Goal: Task Accomplishment & Management: Complete application form

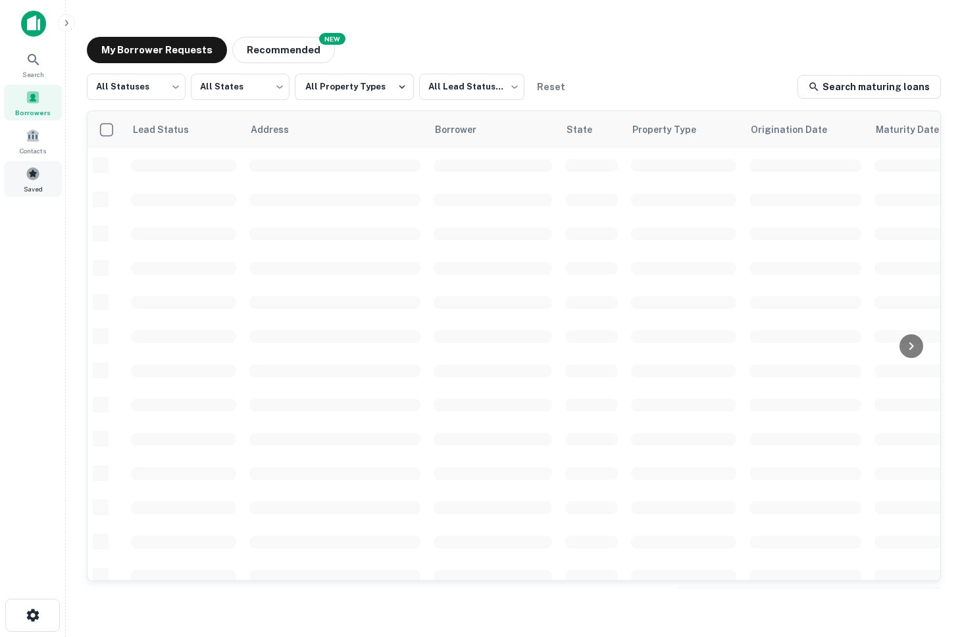
click at [38, 184] on span "Saved" at bounding box center [33, 189] width 19 height 11
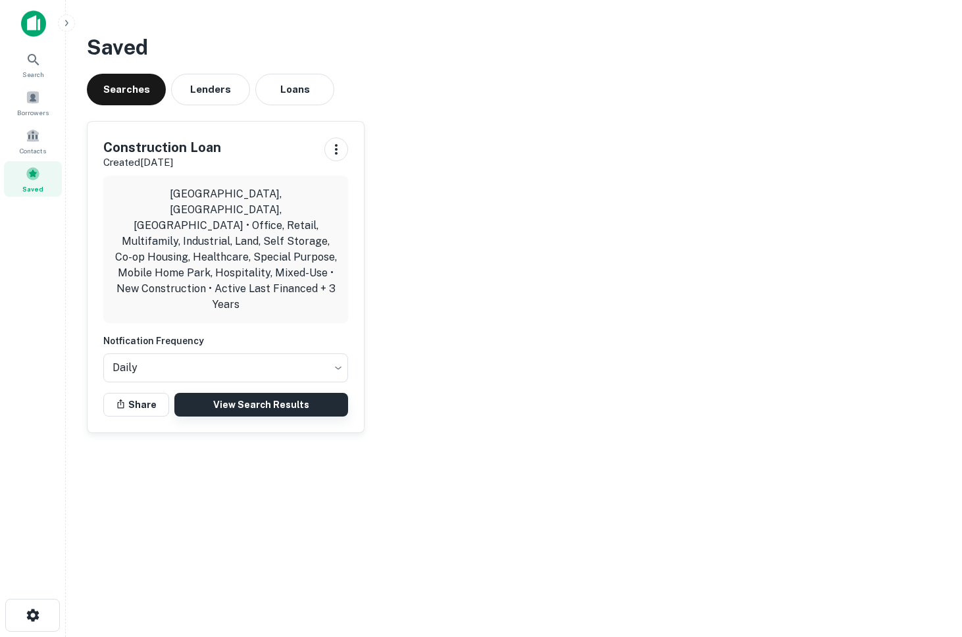
click at [219, 393] on link "View Search Results" at bounding box center [261, 405] width 174 height 24
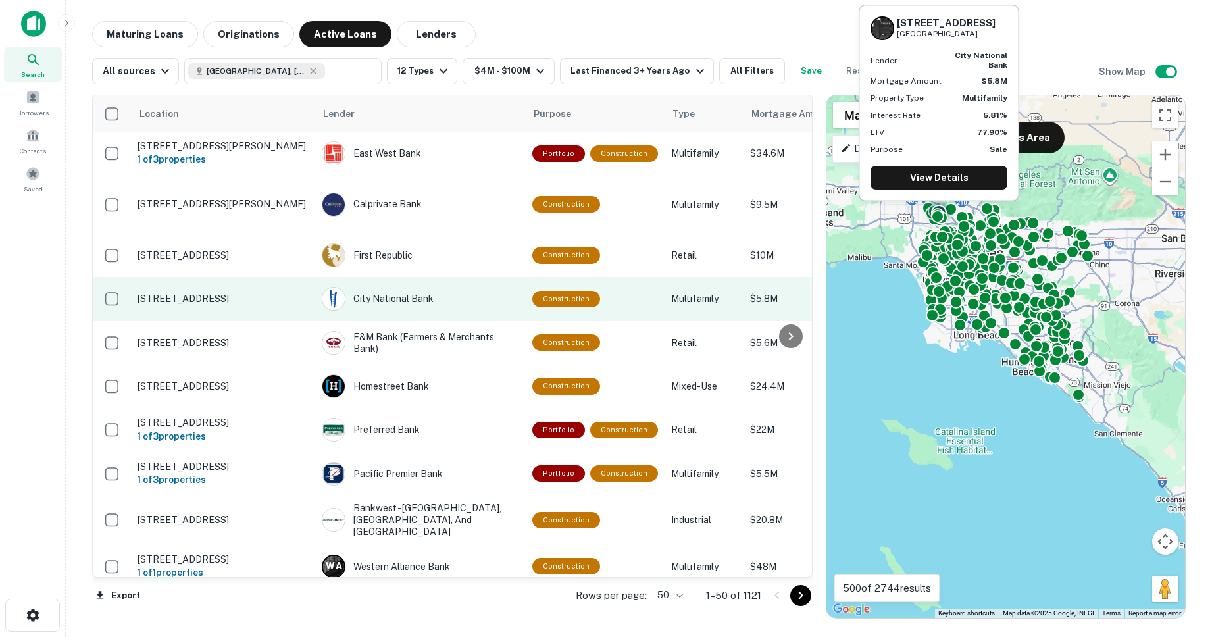
scroll to position [1, 482]
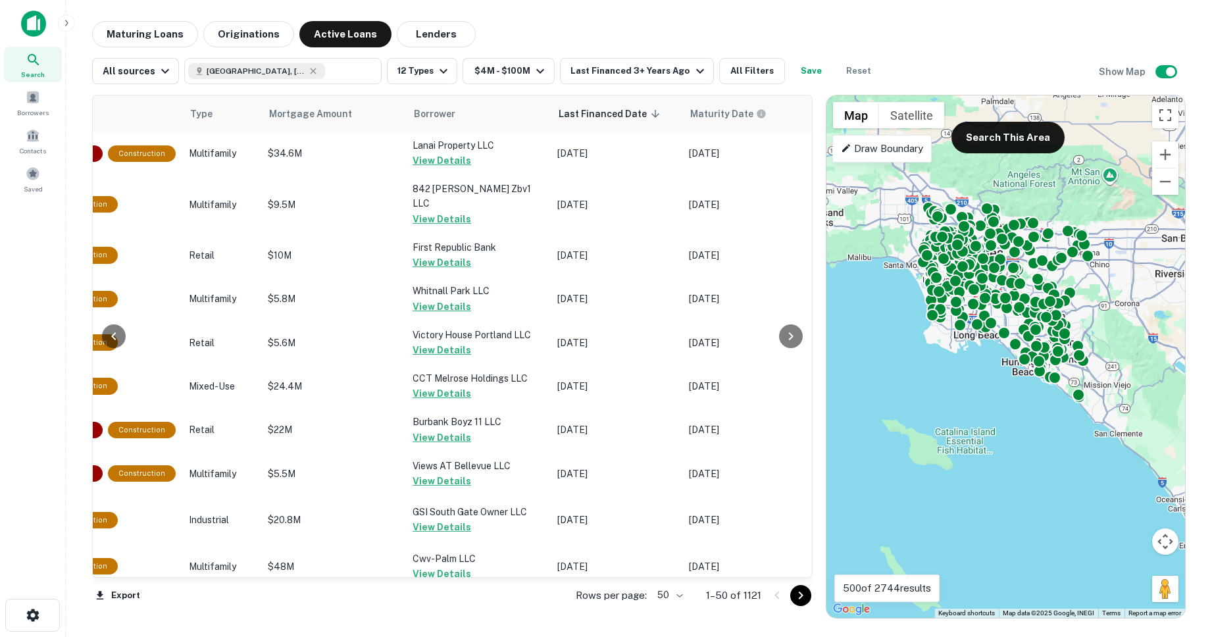
click at [663, 590] on body "Search Borrowers Contacts Saved Maturing Loans Originations Active Loans Lender…" at bounding box center [606, 318] width 1212 height 637
click at [672, 609] on li "100" at bounding box center [670, 610] width 38 height 24
click at [800, 595] on icon "Go to next page" at bounding box center [801, 596] width 16 height 16
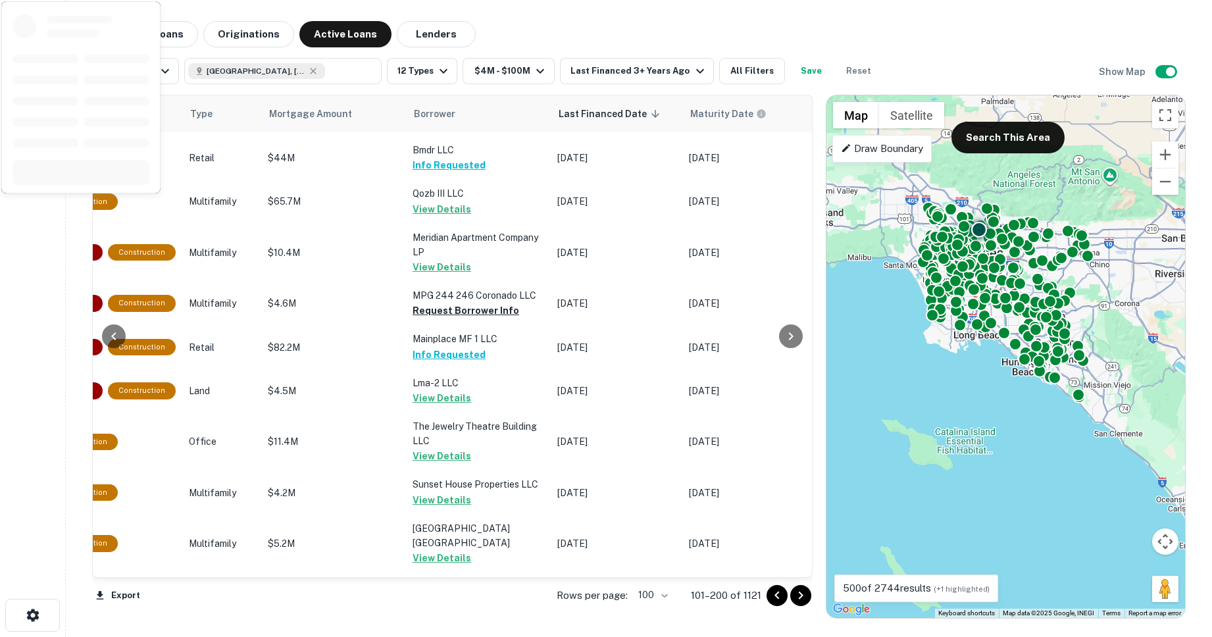
scroll to position [2849, 482]
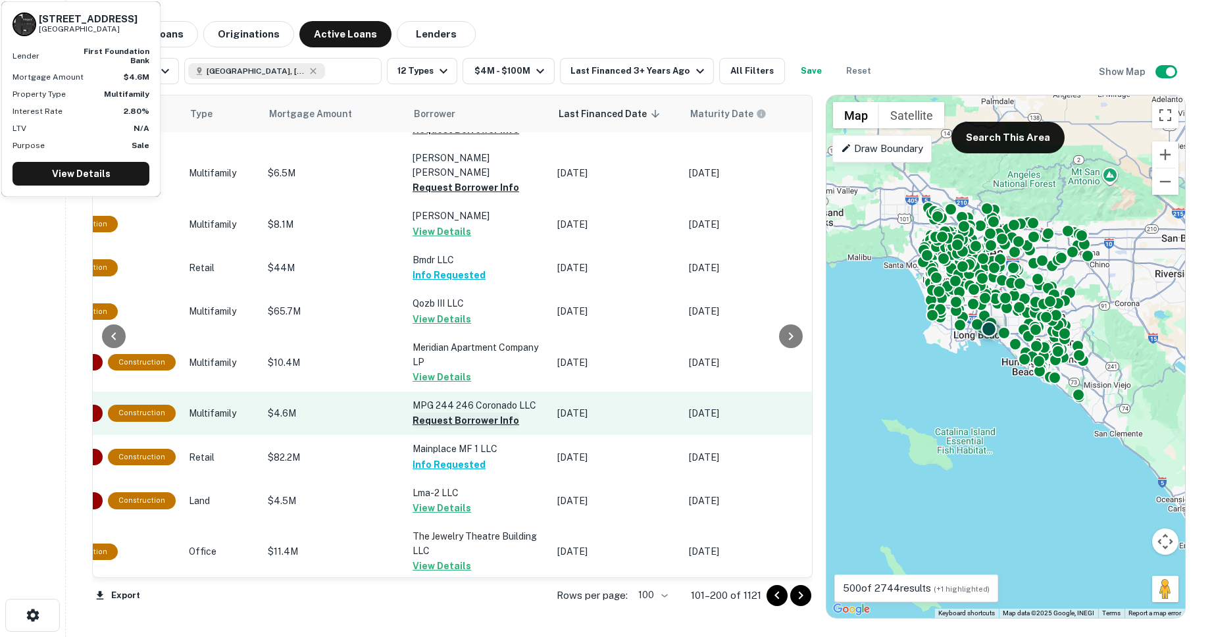
click at [430, 413] on button "Request Borrower Info" at bounding box center [466, 421] width 107 height 16
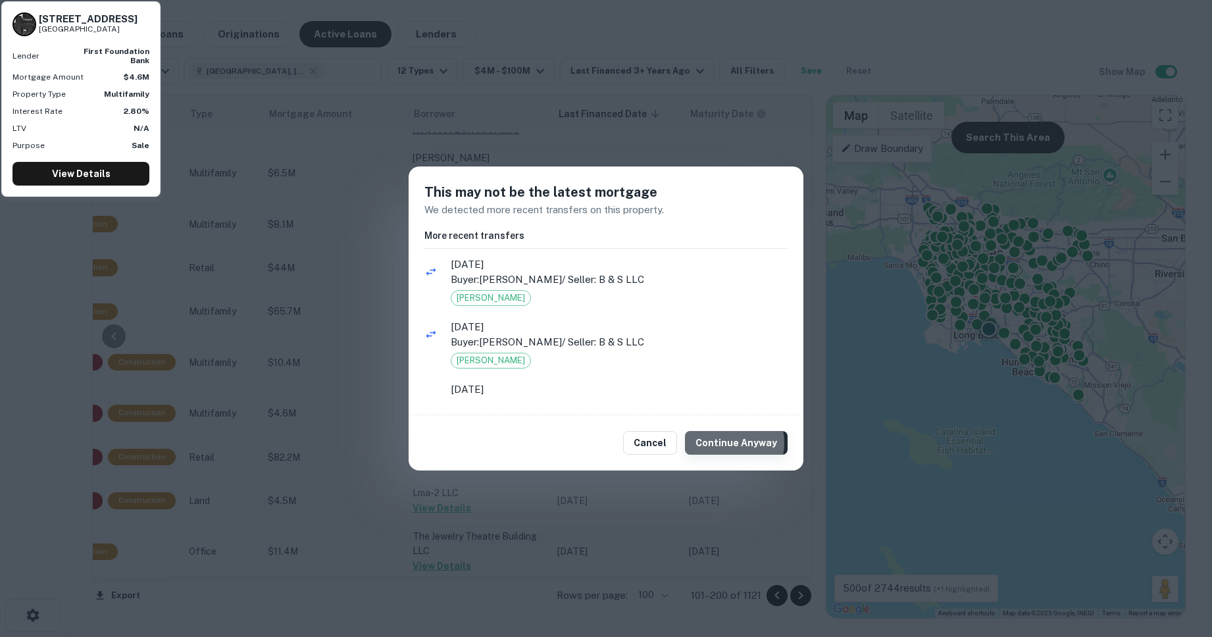
click at [732, 443] on button "Continue Anyway" at bounding box center [736, 443] width 103 height 24
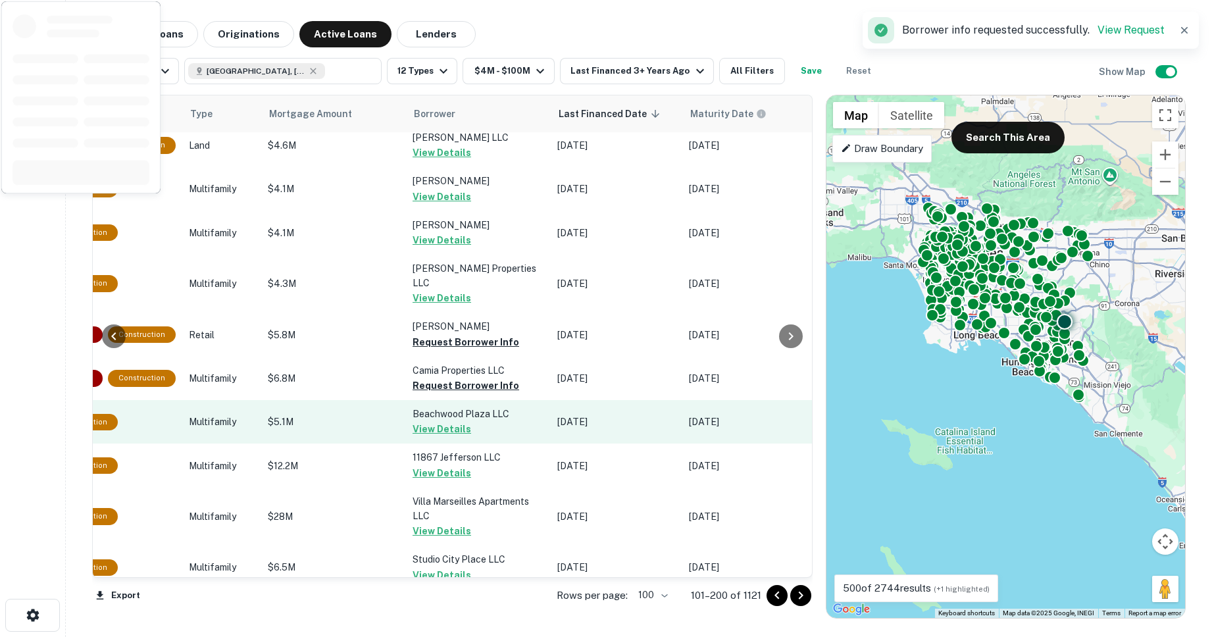
scroll to position [3742, 482]
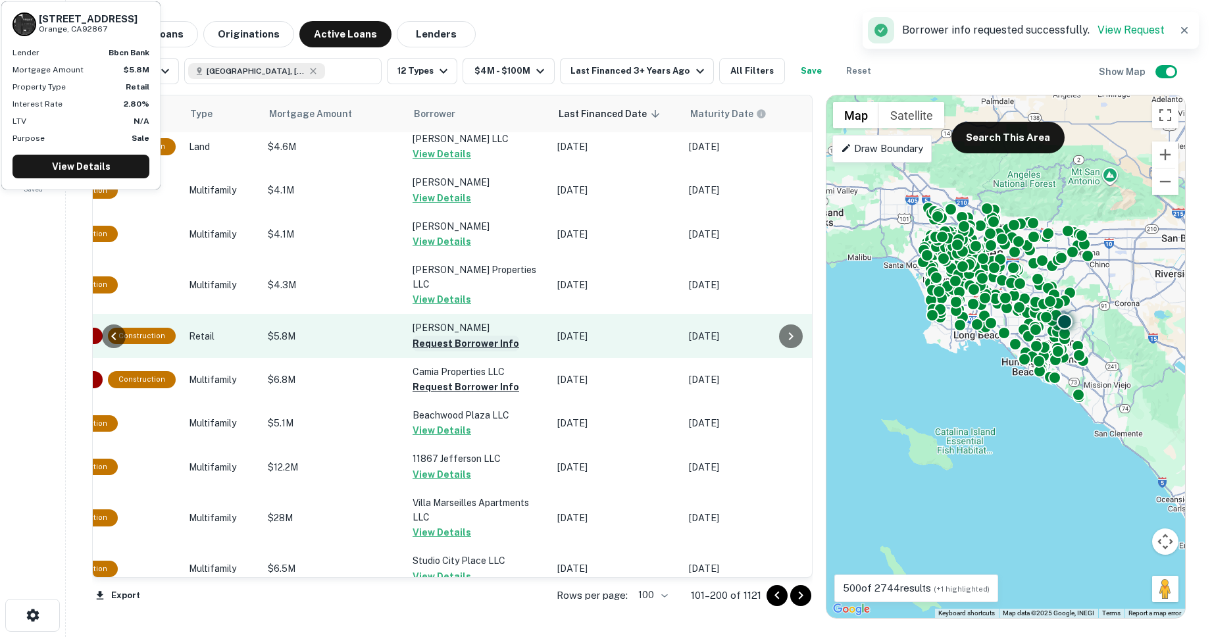
click at [441, 336] on button "Request Borrower Info" at bounding box center [466, 344] width 107 height 16
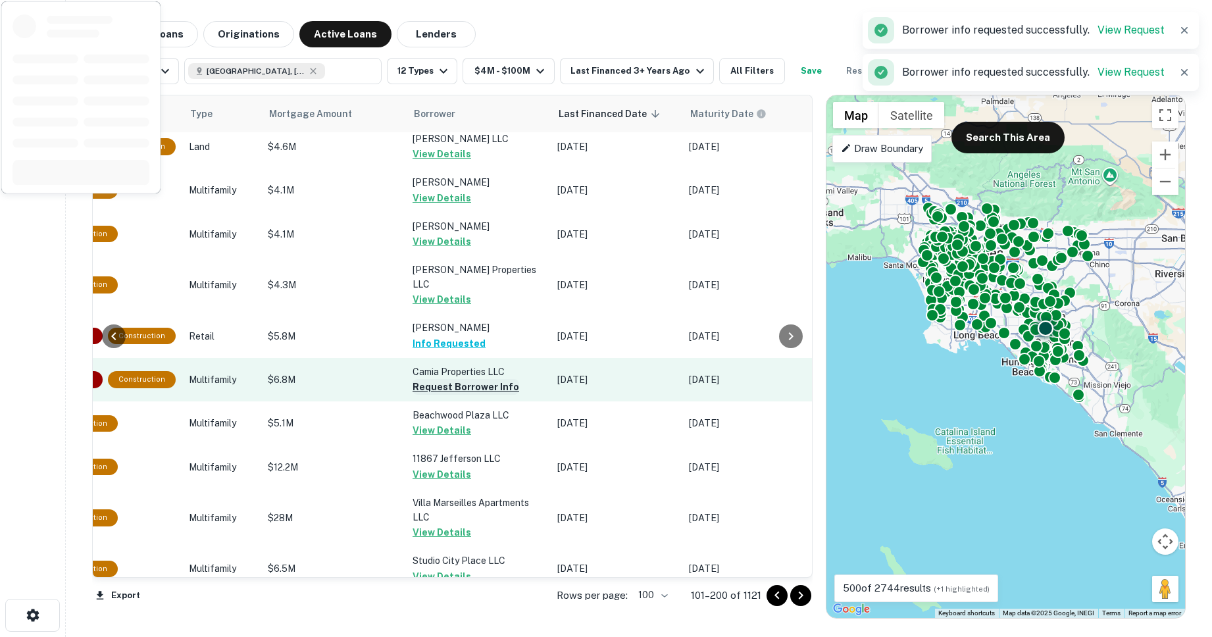
click at [443, 379] on button "Request Borrower Info" at bounding box center [466, 387] width 107 height 16
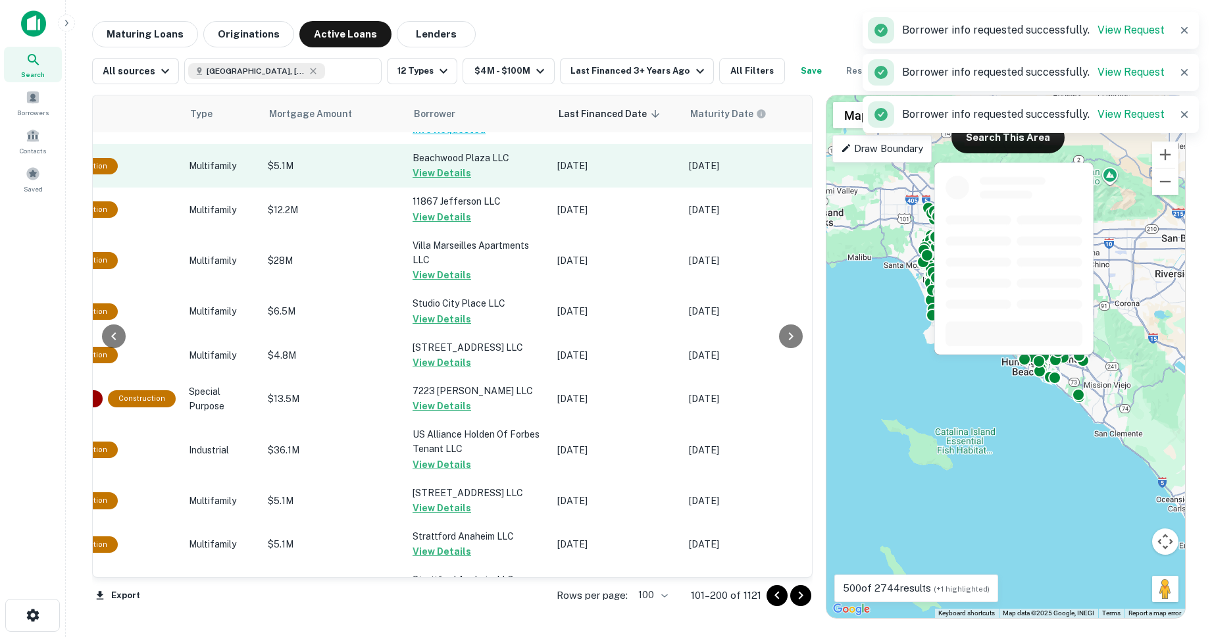
scroll to position [4116, 482]
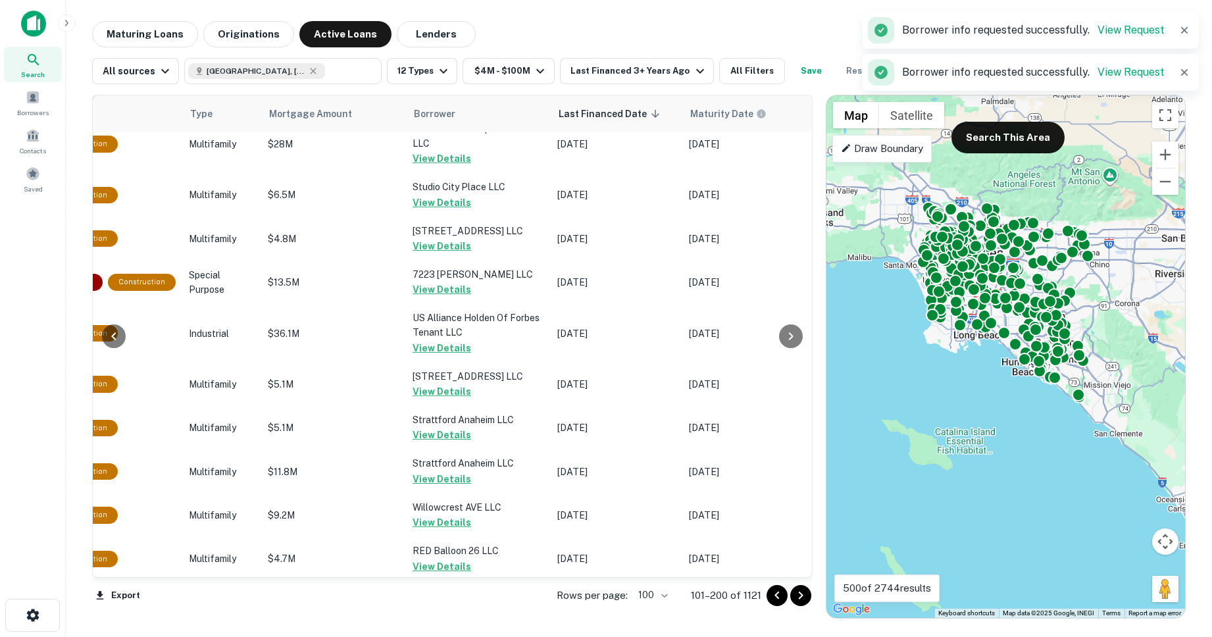
click at [801, 597] on icon "Go to next page" at bounding box center [801, 596] width 16 height 16
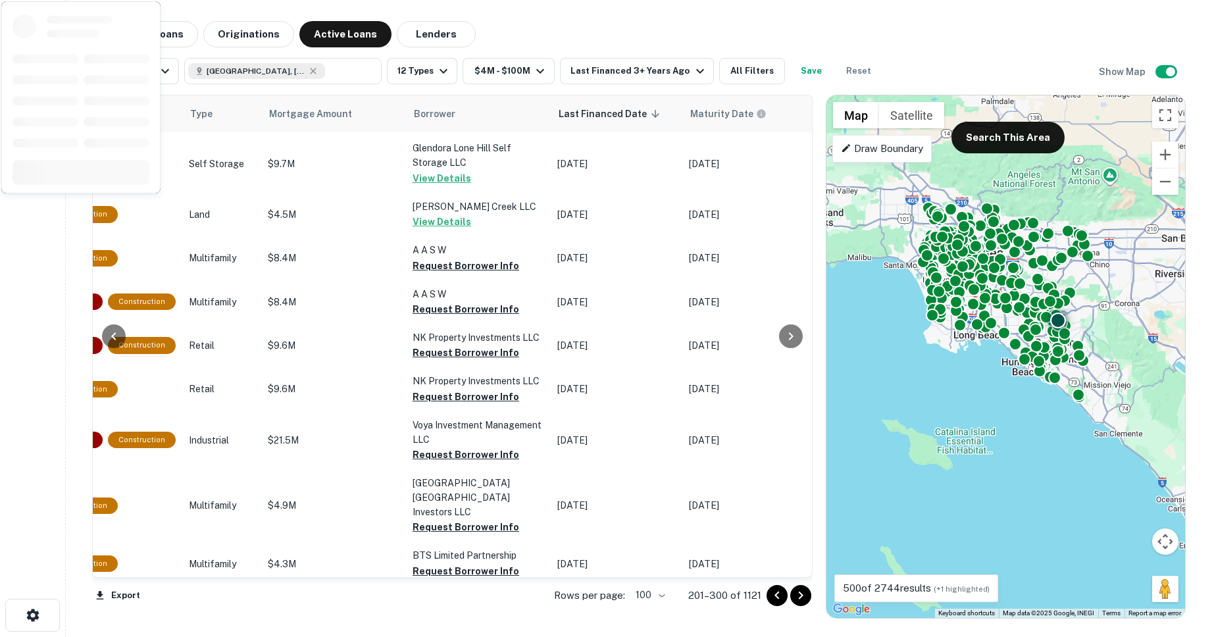
scroll to position [2829, 482]
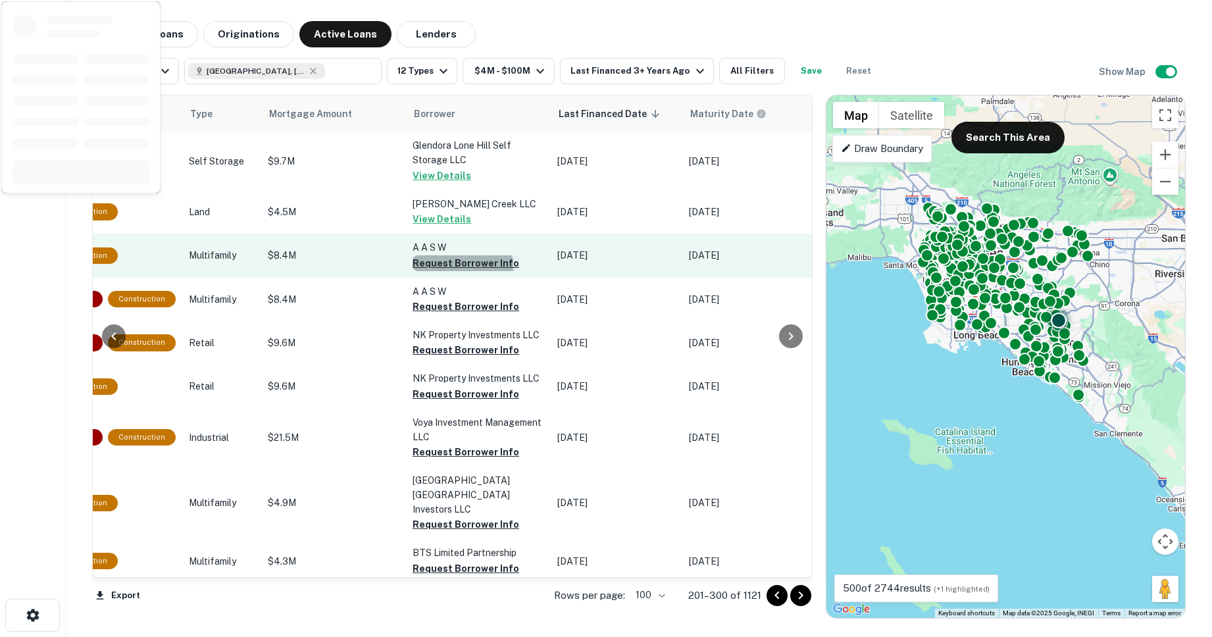
click at [438, 255] on button "Request Borrower Info" at bounding box center [466, 263] width 107 height 16
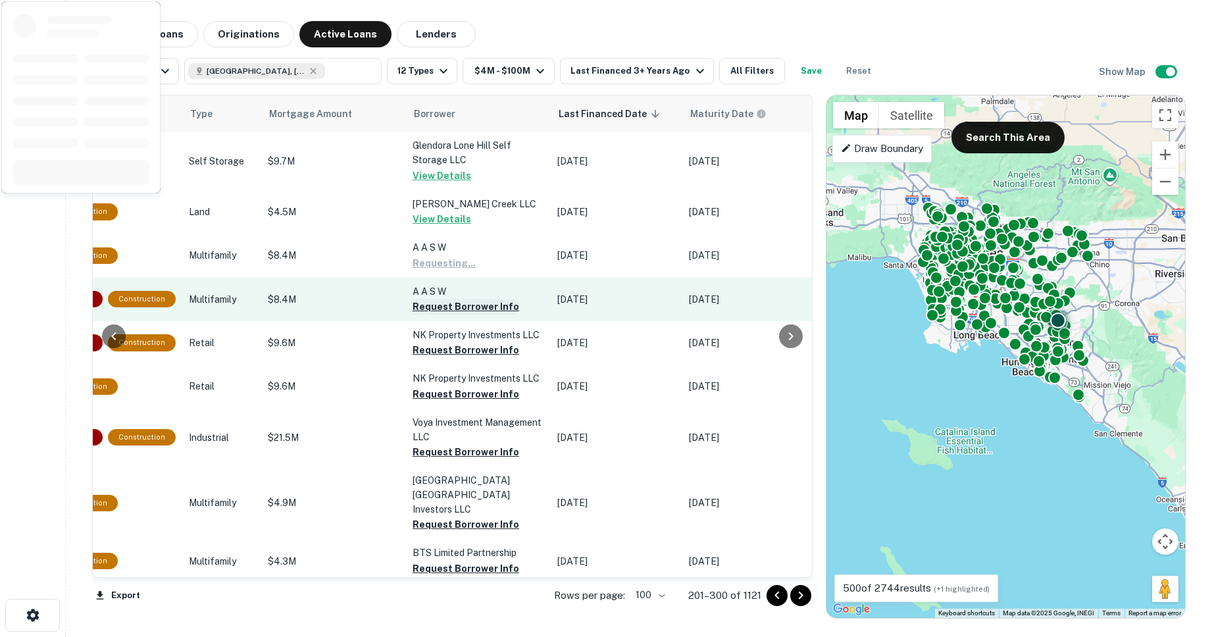
click at [436, 299] on button "Request Borrower Info" at bounding box center [466, 307] width 107 height 16
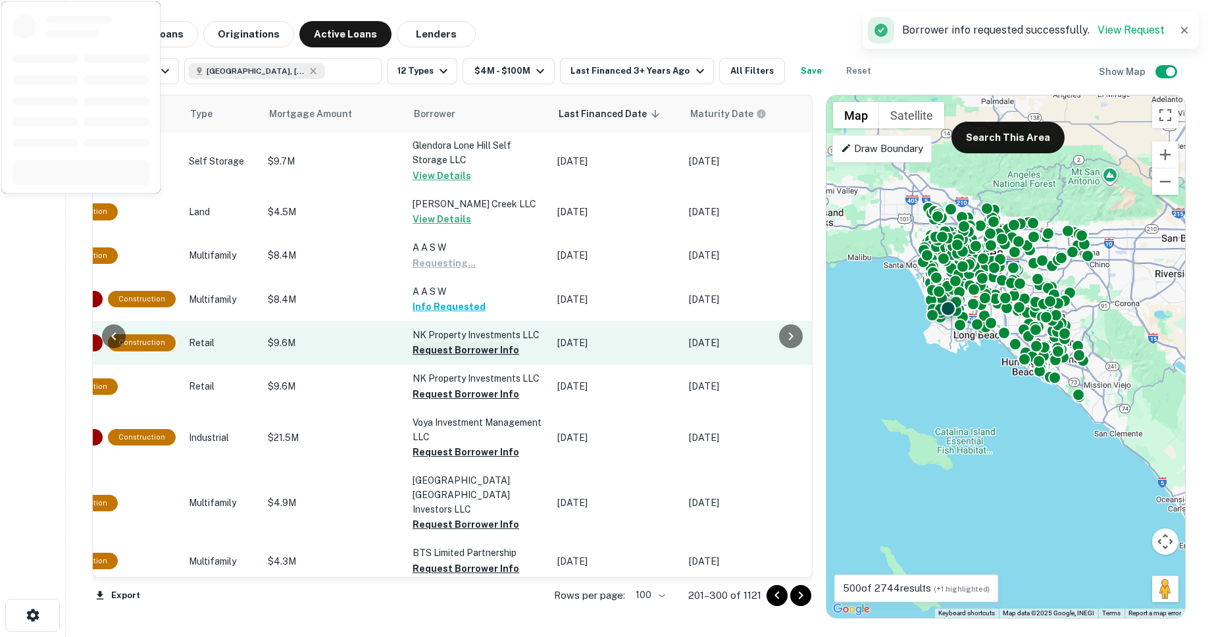
click at [432, 342] on button "Request Borrower Info" at bounding box center [466, 350] width 107 height 16
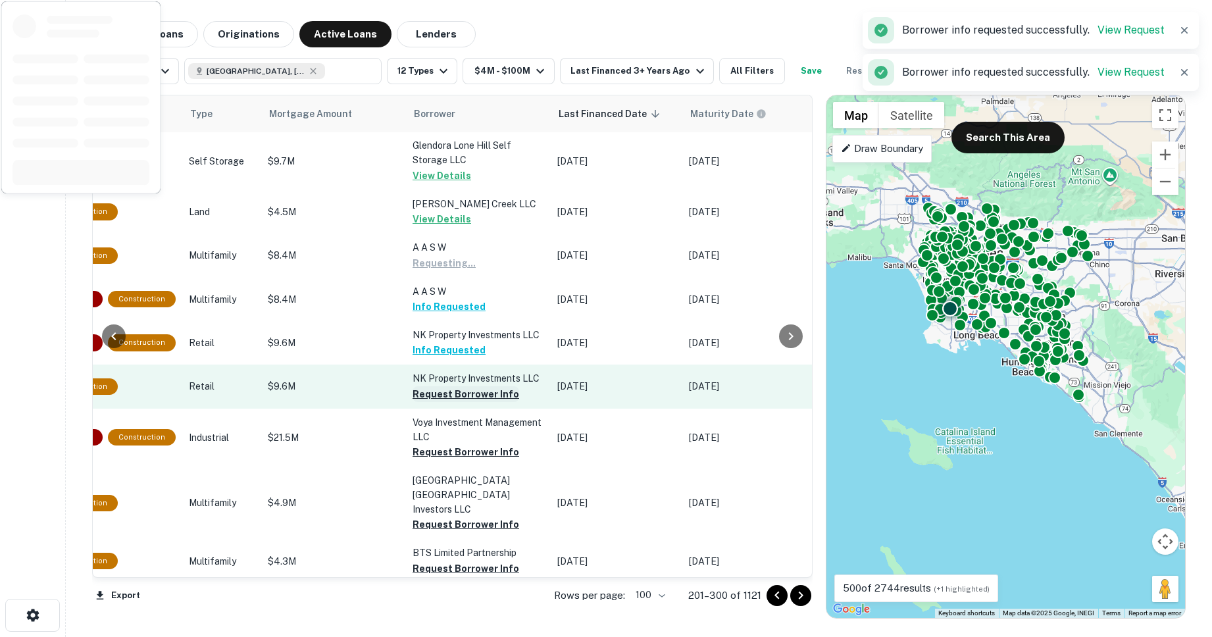
click at [433, 386] on button "Request Borrower Info" at bounding box center [466, 394] width 107 height 16
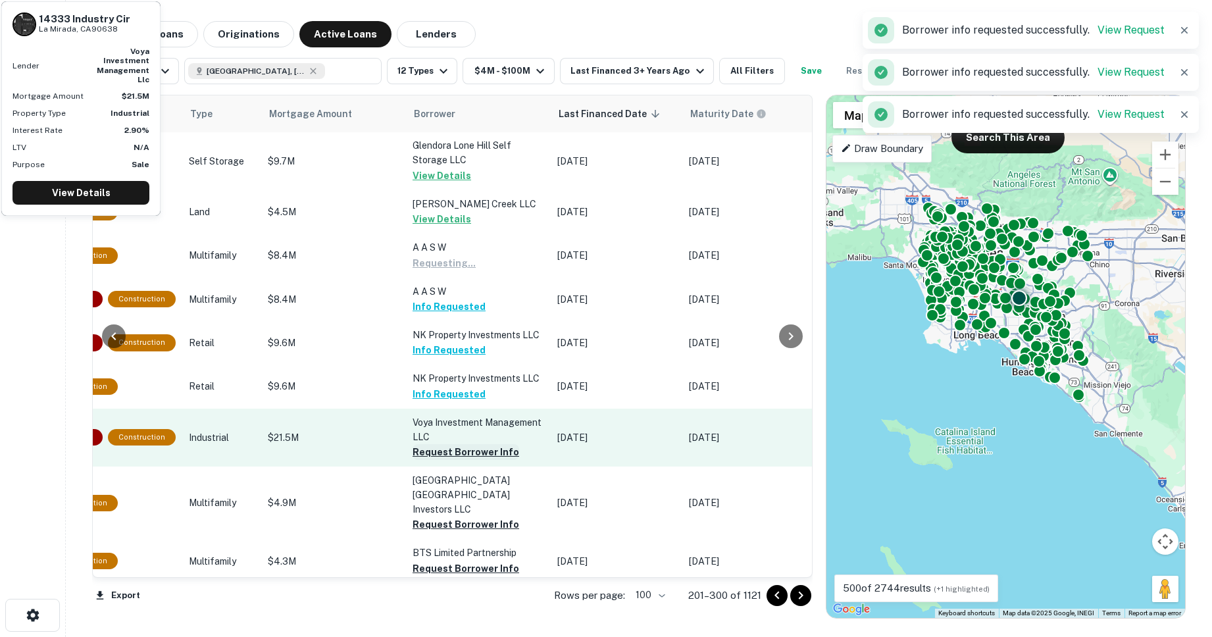
click at [424, 444] on button "Request Borrower Info" at bounding box center [466, 452] width 107 height 16
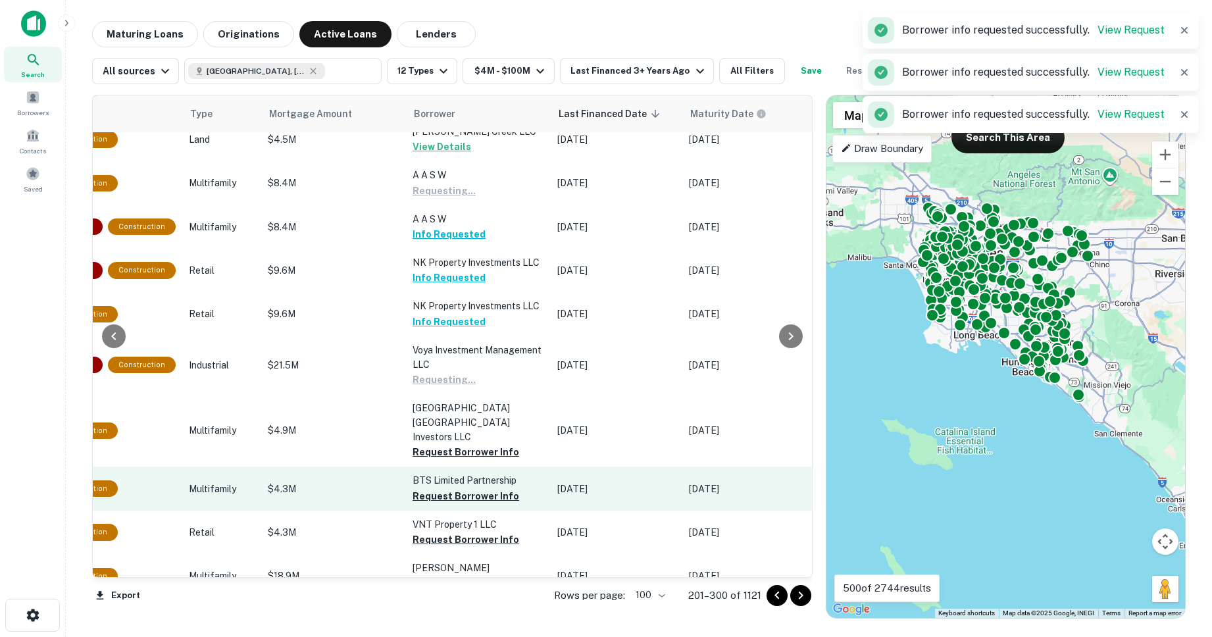
scroll to position [2966, 482]
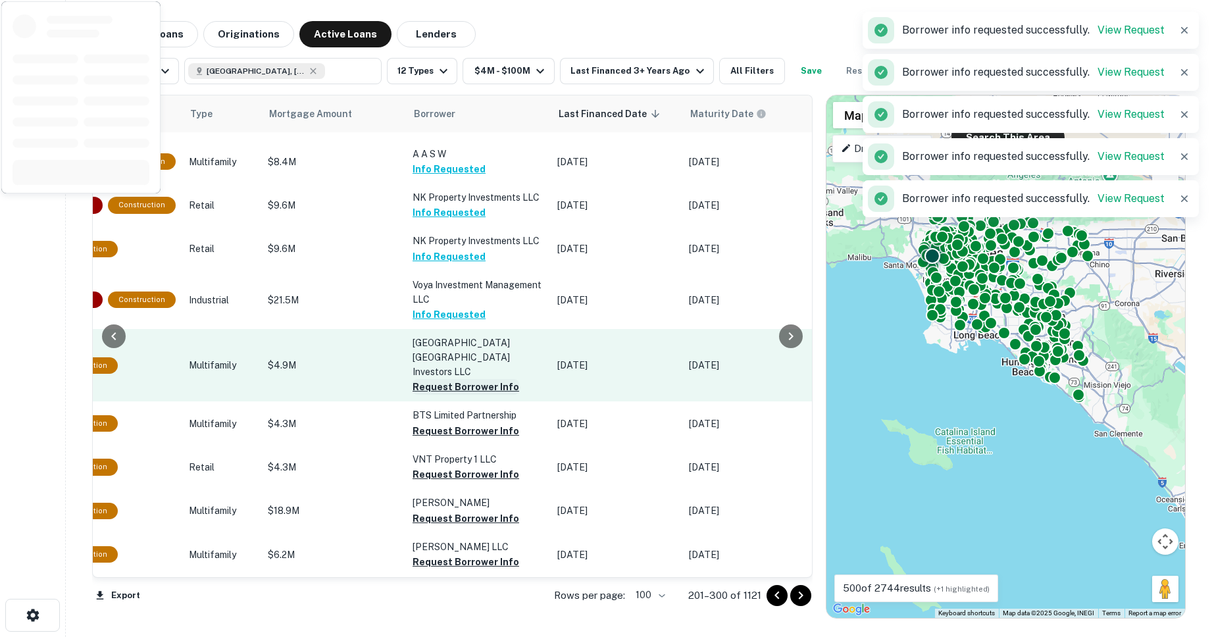
click at [427, 379] on button "Request Borrower Info" at bounding box center [466, 387] width 107 height 16
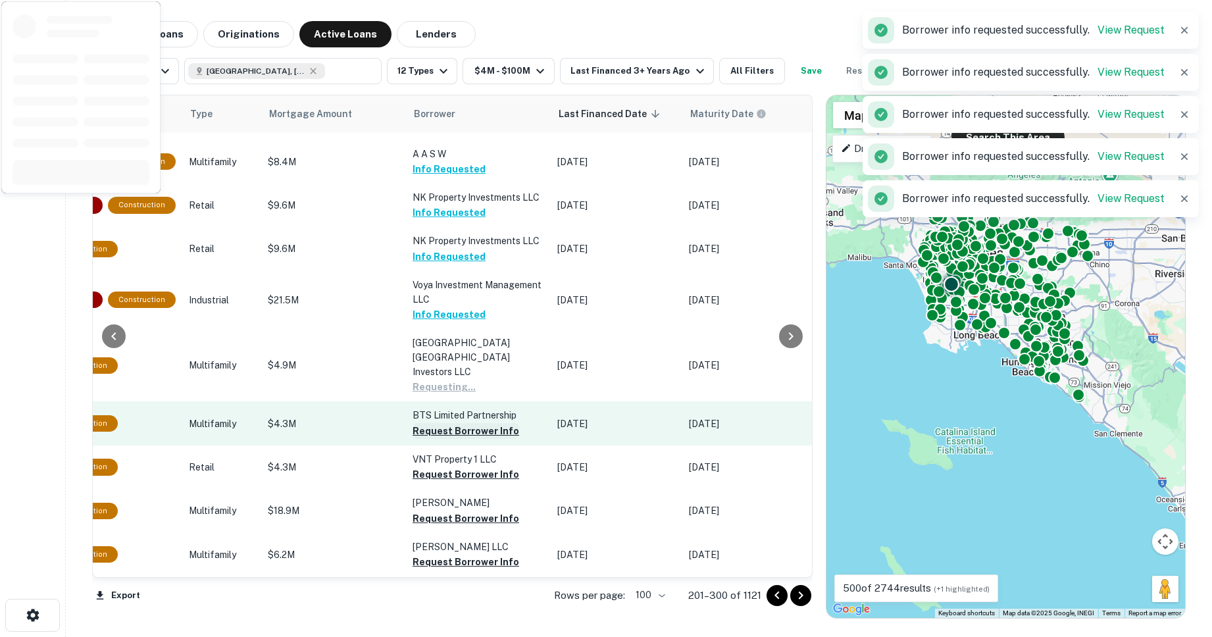
click at [432, 423] on button "Request Borrower Info" at bounding box center [466, 431] width 107 height 16
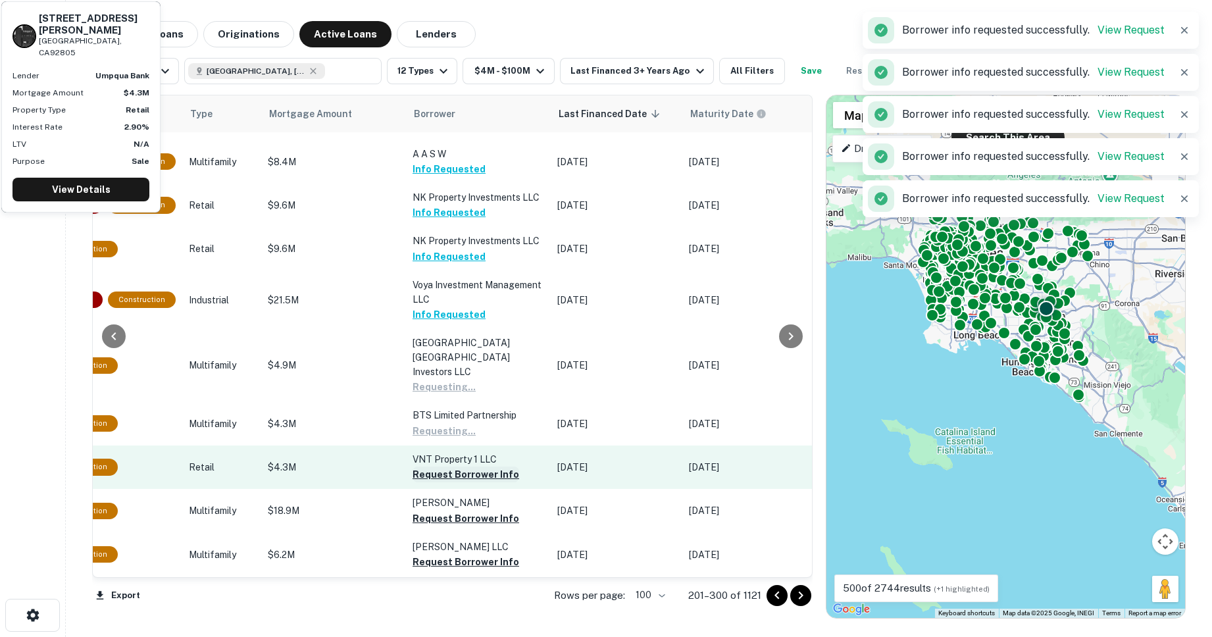
click at [434, 467] on button "Request Borrower Info" at bounding box center [466, 475] width 107 height 16
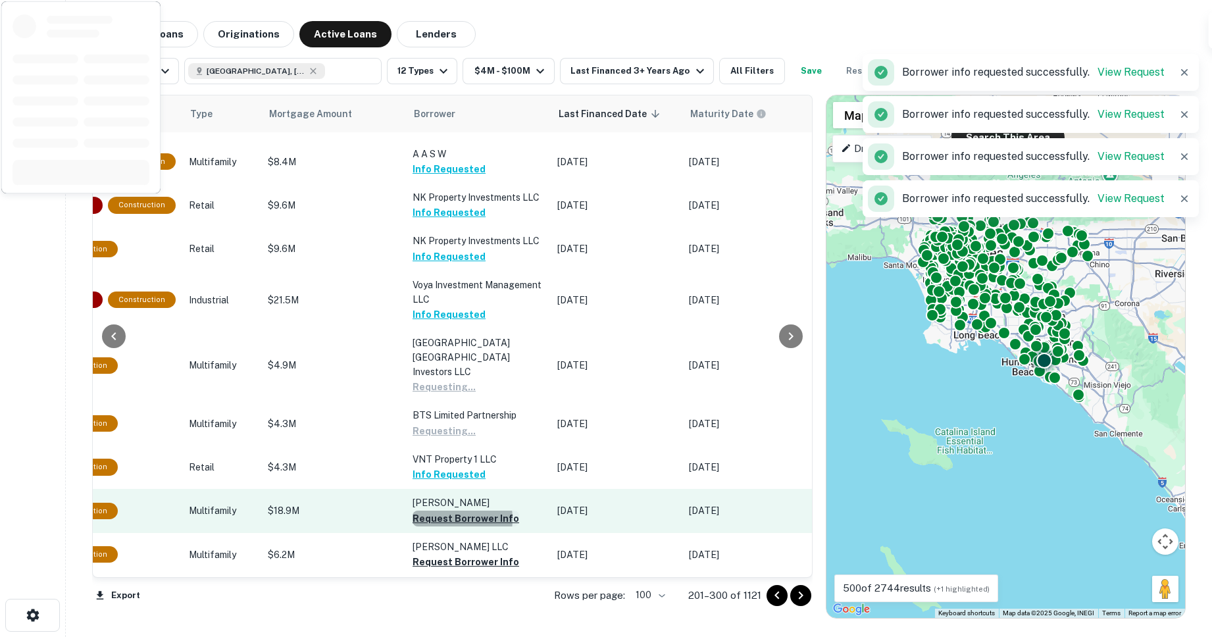
click at [433, 511] on button "Request Borrower Info" at bounding box center [466, 519] width 107 height 16
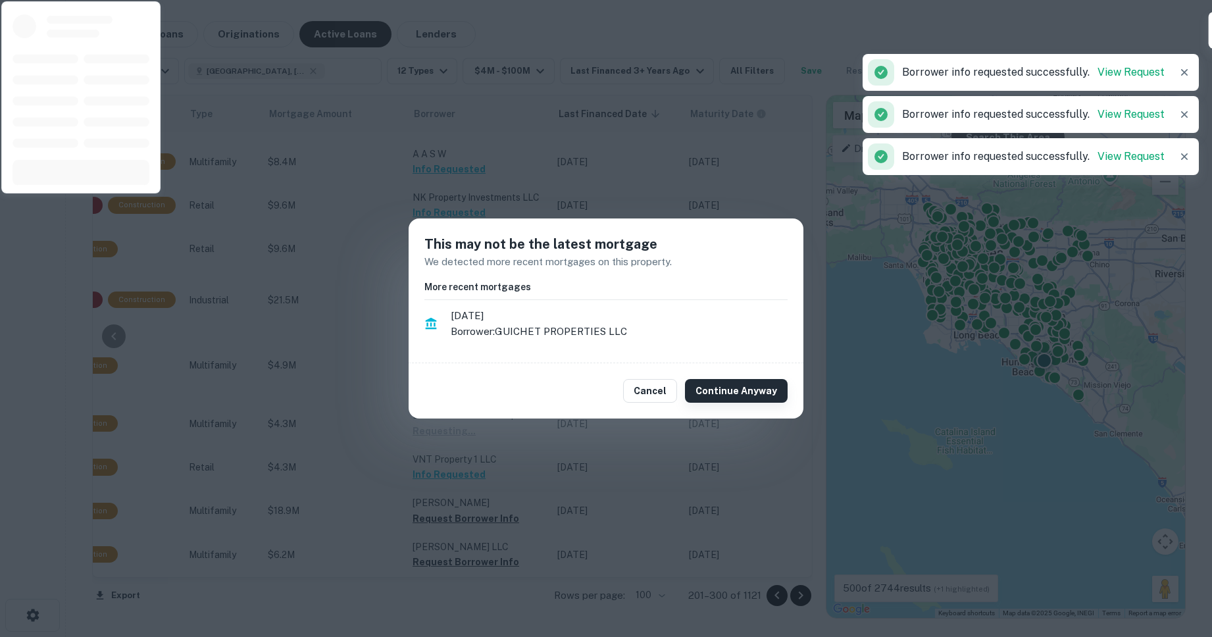
click at [730, 391] on button "Continue Anyway" at bounding box center [736, 391] width 103 height 24
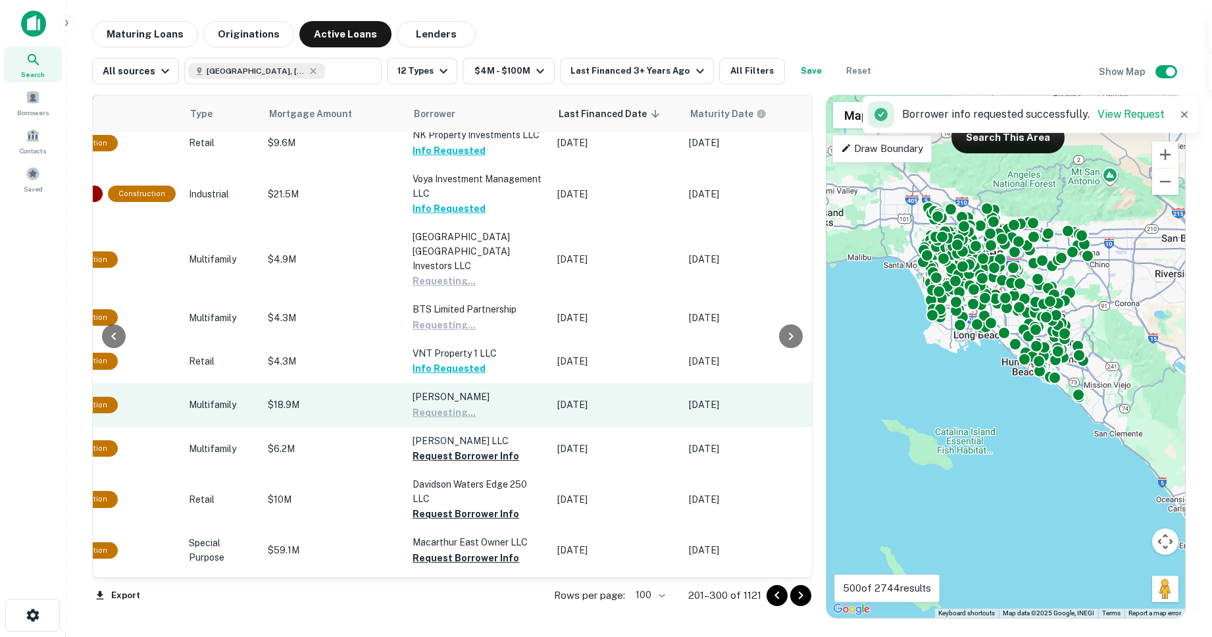
scroll to position [3154, 482]
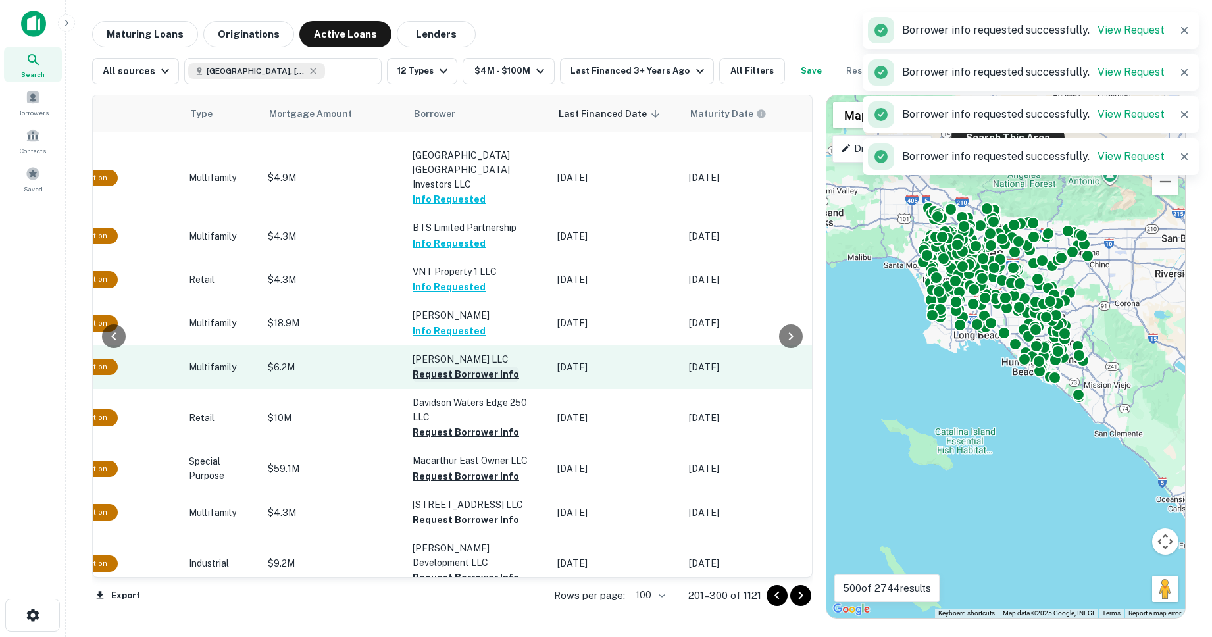
click at [428, 367] on button "Request Borrower Info" at bounding box center [466, 375] width 107 height 16
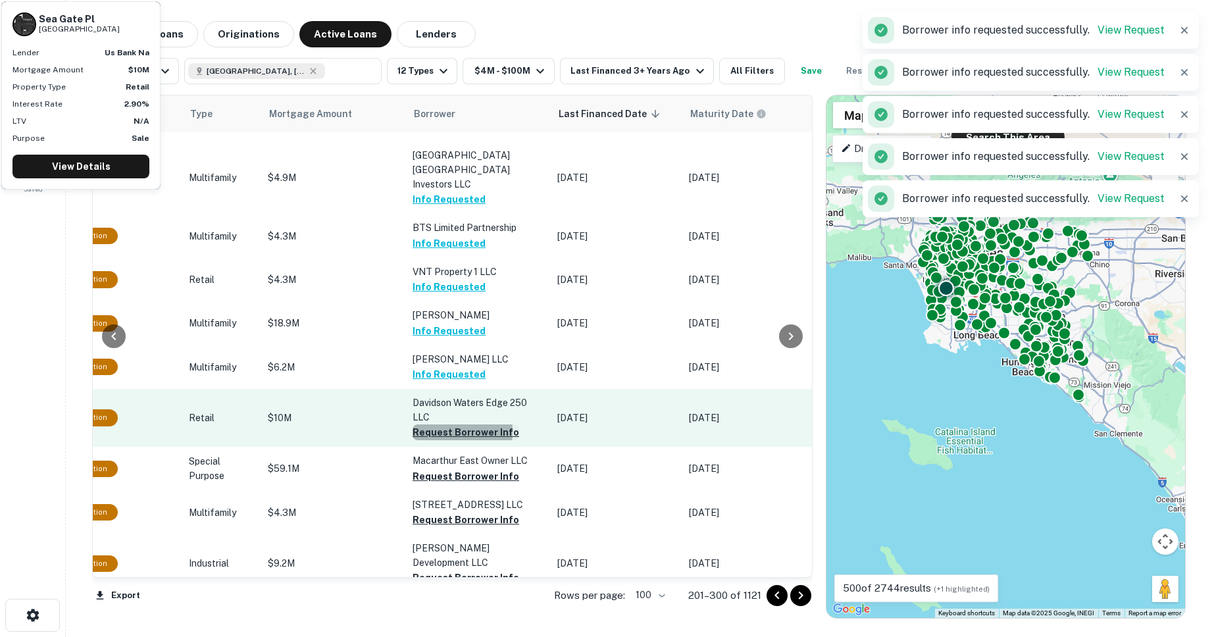
click at [428, 425] on button "Request Borrower Info" at bounding box center [466, 433] width 107 height 16
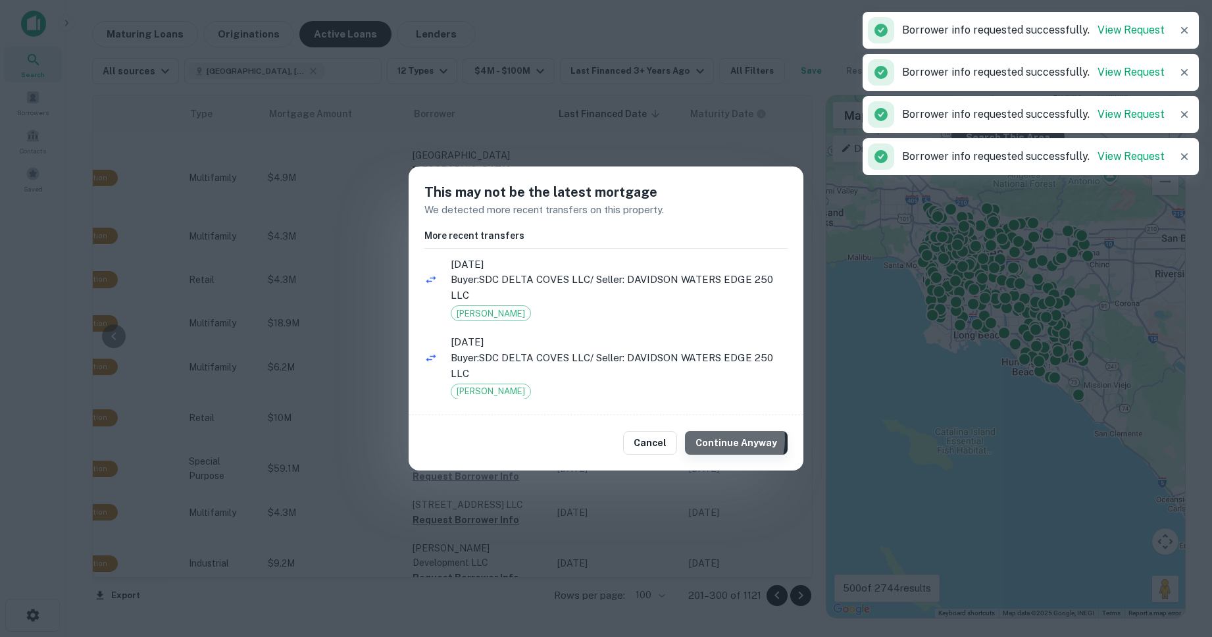
click at [719, 440] on button "Continue Anyway" at bounding box center [736, 443] width 103 height 24
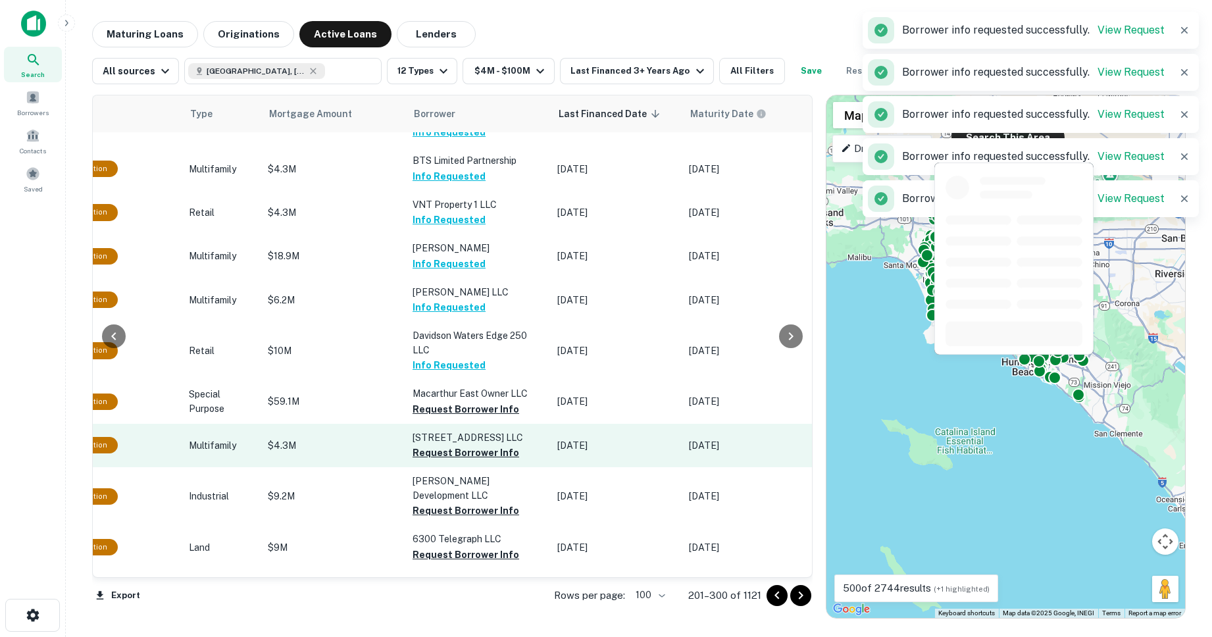
scroll to position [3341, 482]
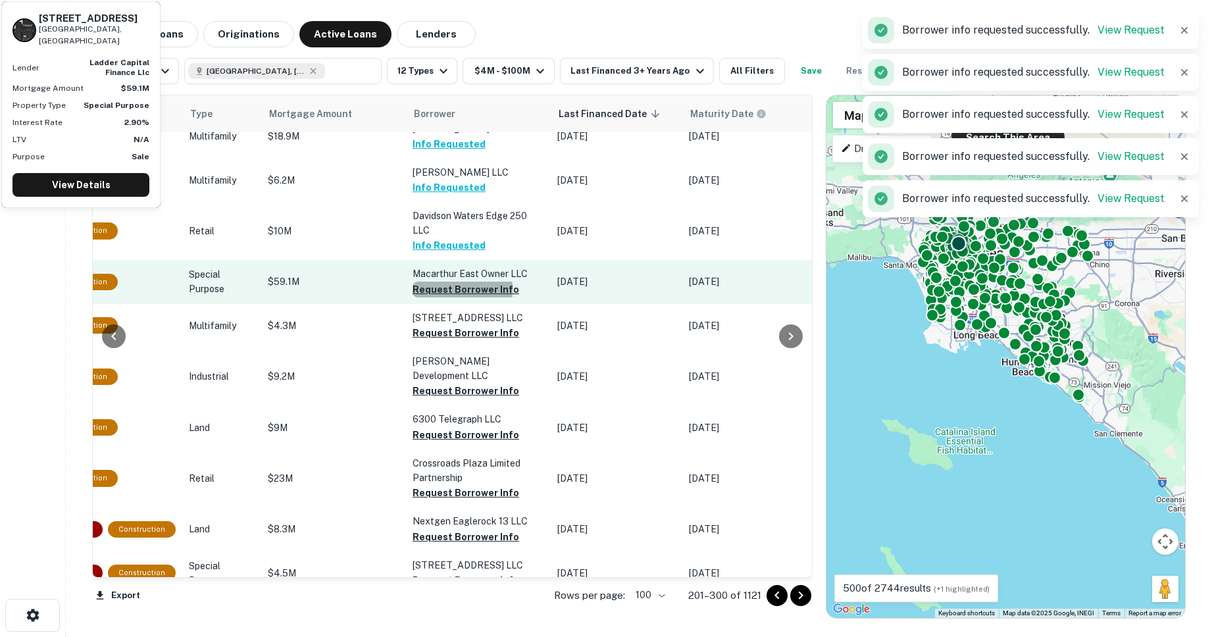
click at [428, 282] on button "Request Borrower Info" at bounding box center [466, 290] width 107 height 16
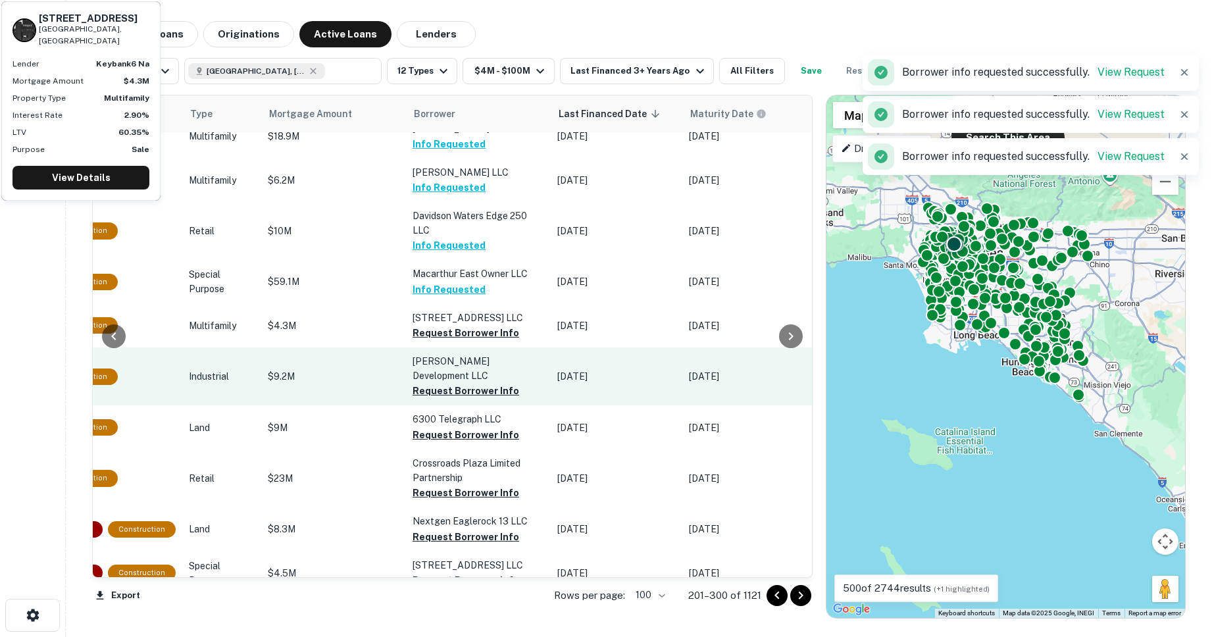
click at [428, 325] on button "Request Borrower Info" at bounding box center [466, 333] width 107 height 16
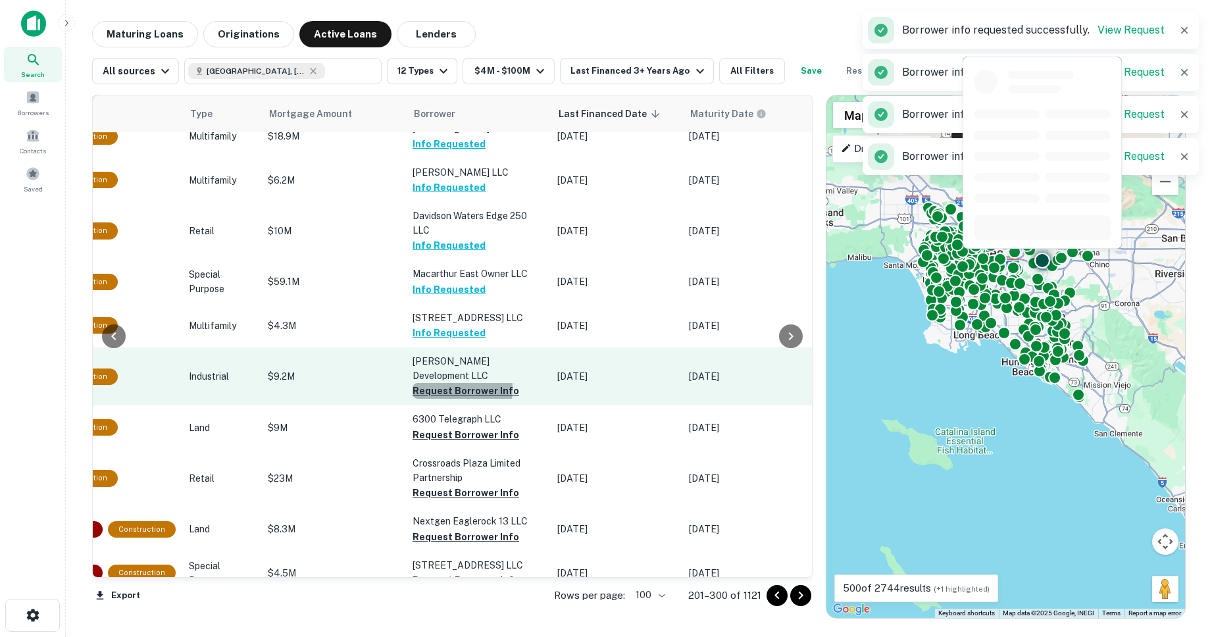
click at [436, 383] on button "Request Borrower Info" at bounding box center [466, 391] width 107 height 16
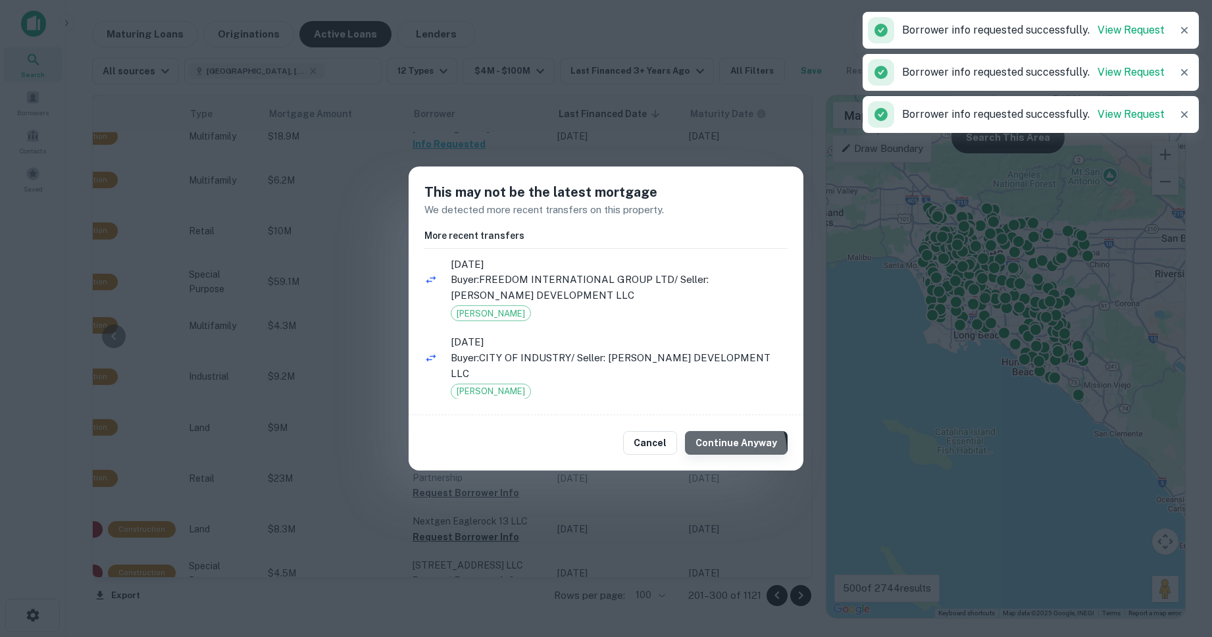
click at [722, 452] on button "Continue Anyway" at bounding box center [736, 443] width 103 height 24
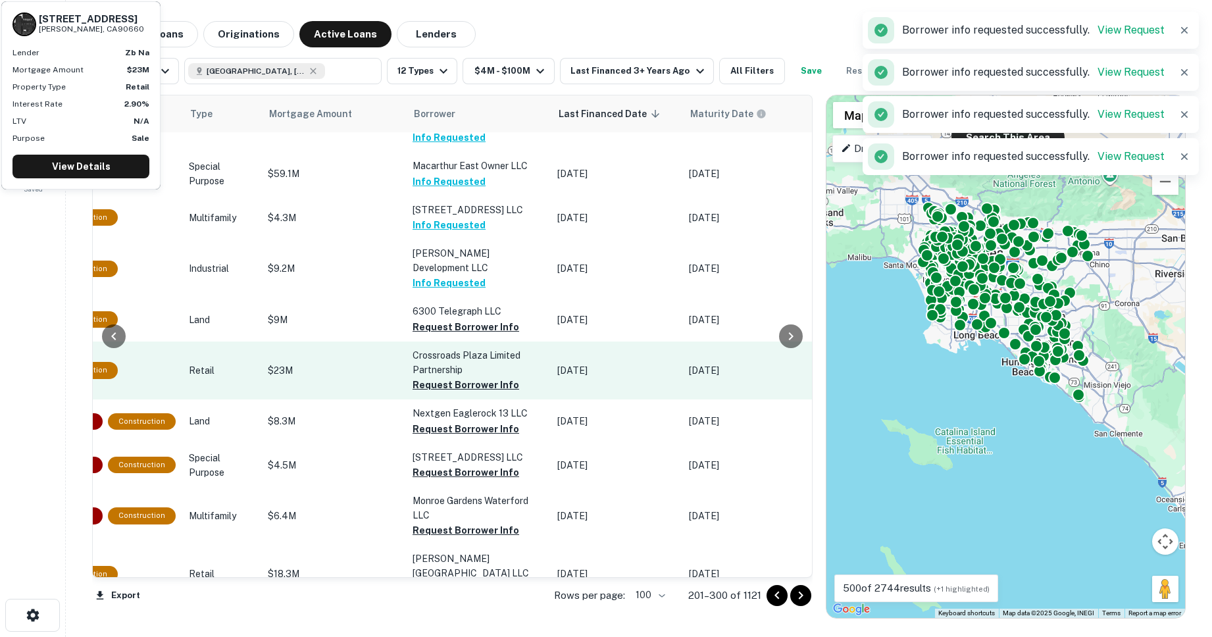
scroll to position [3480, 482]
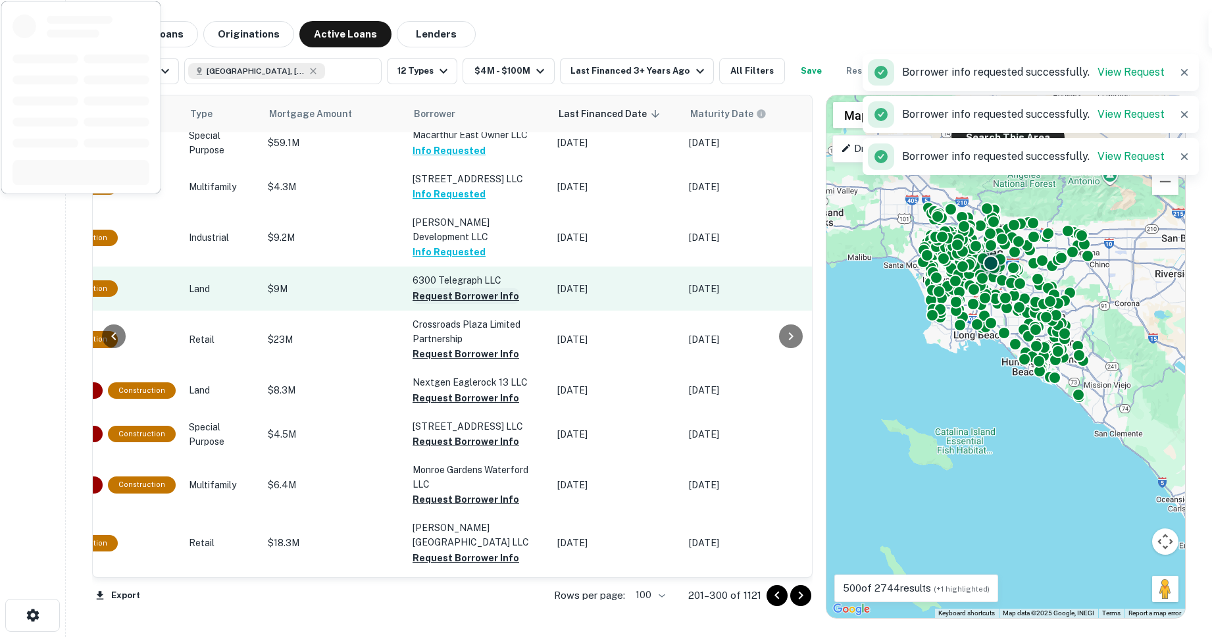
click at [436, 288] on button "Request Borrower Info" at bounding box center [466, 296] width 107 height 16
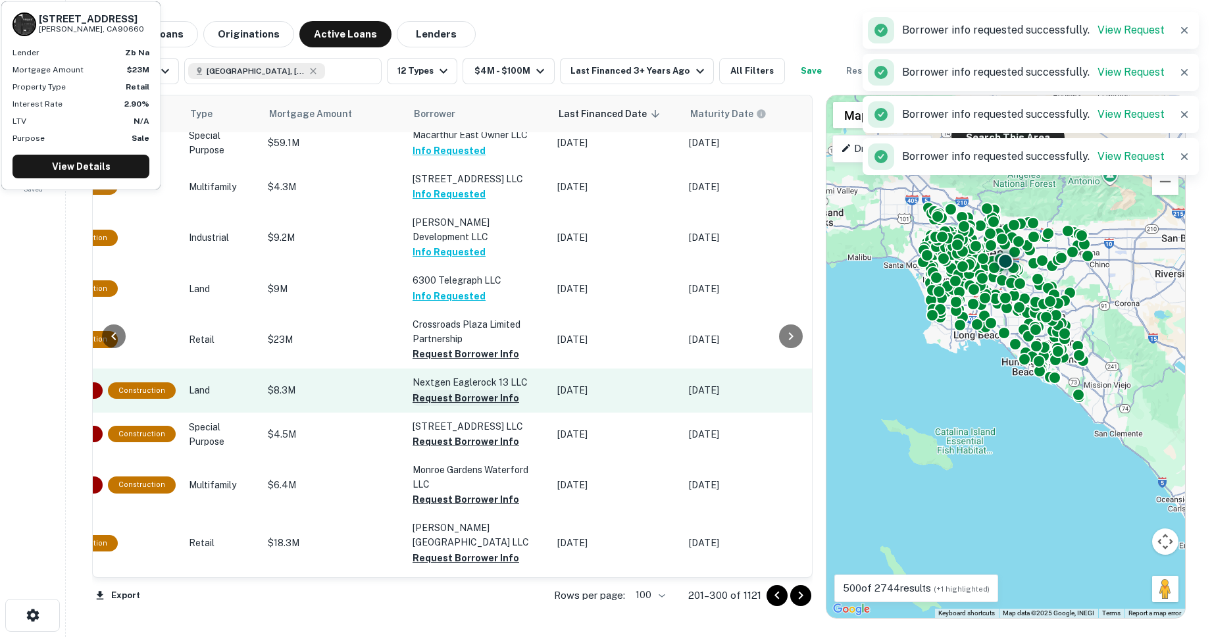
click at [449, 346] on button "Request Borrower Info" at bounding box center [466, 354] width 107 height 16
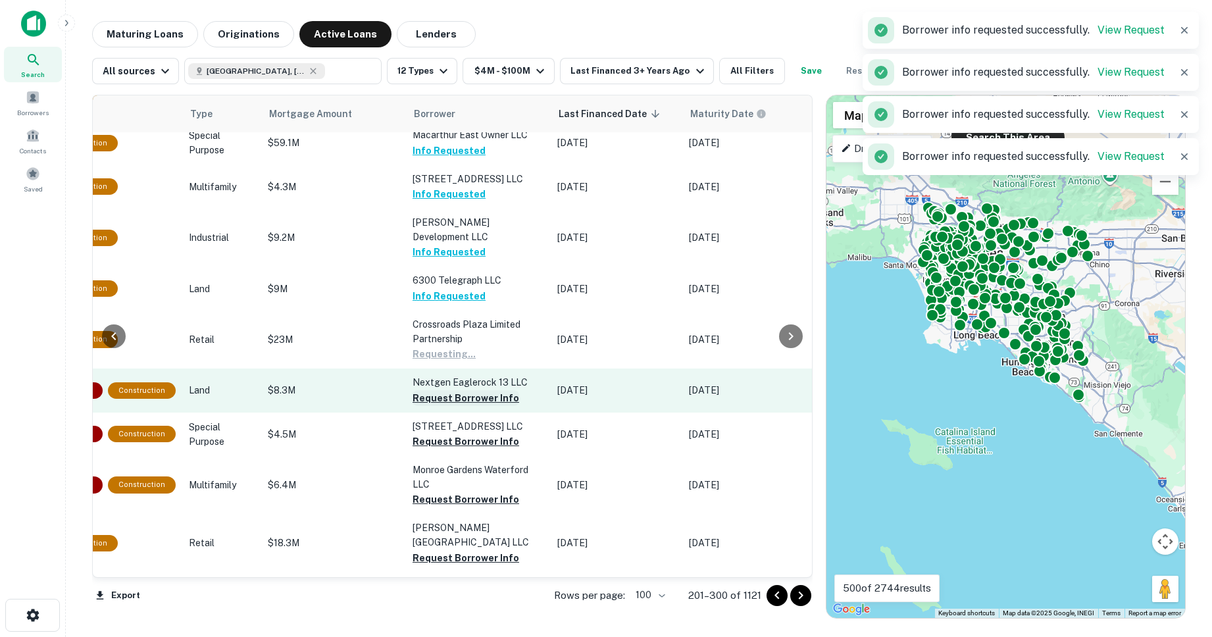
click at [444, 390] on button "Request Borrower Info" at bounding box center [466, 398] width 107 height 16
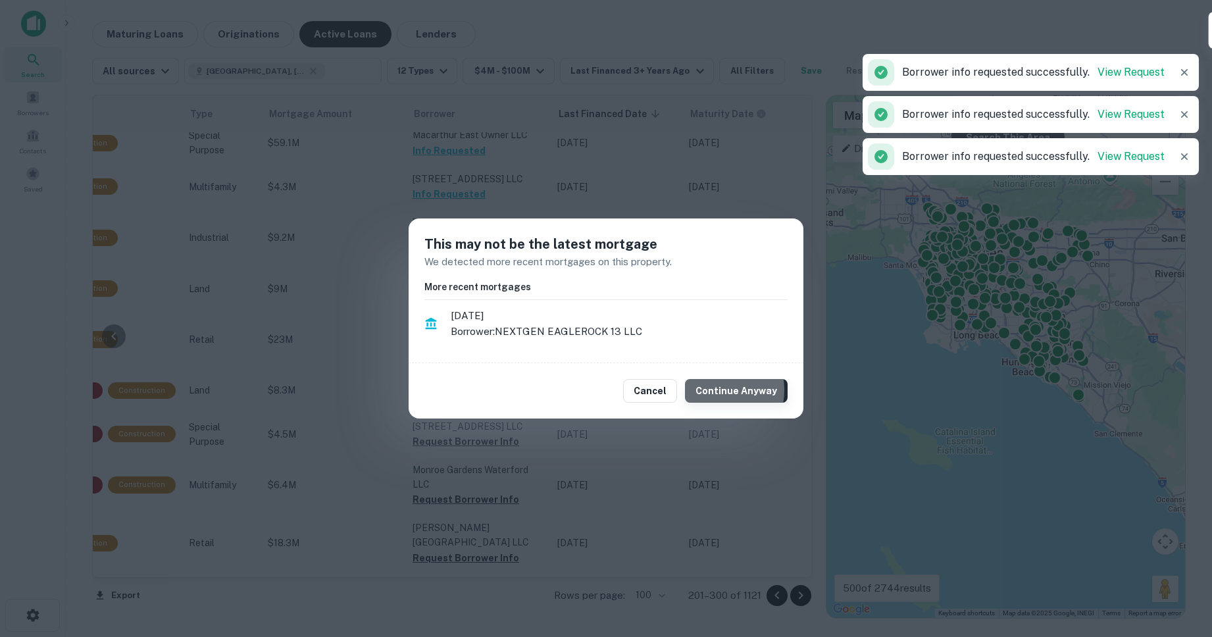
click at [711, 390] on button "Continue Anyway" at bounding box center [736, 391] width 103 height 24
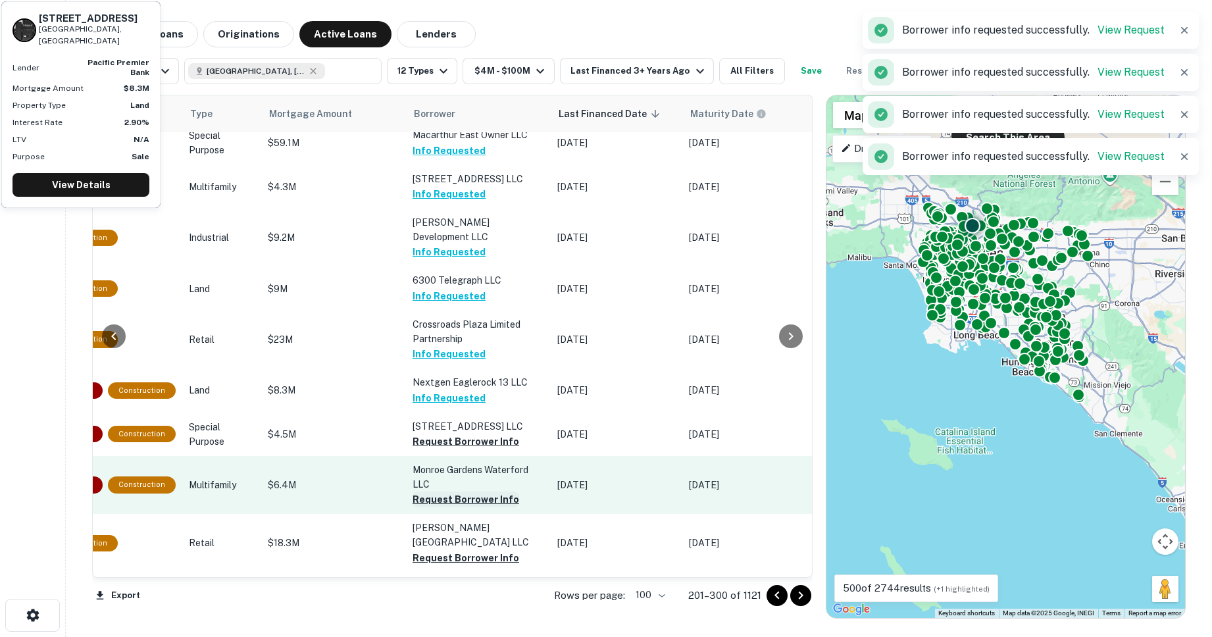
scroll to position [3614, 482]
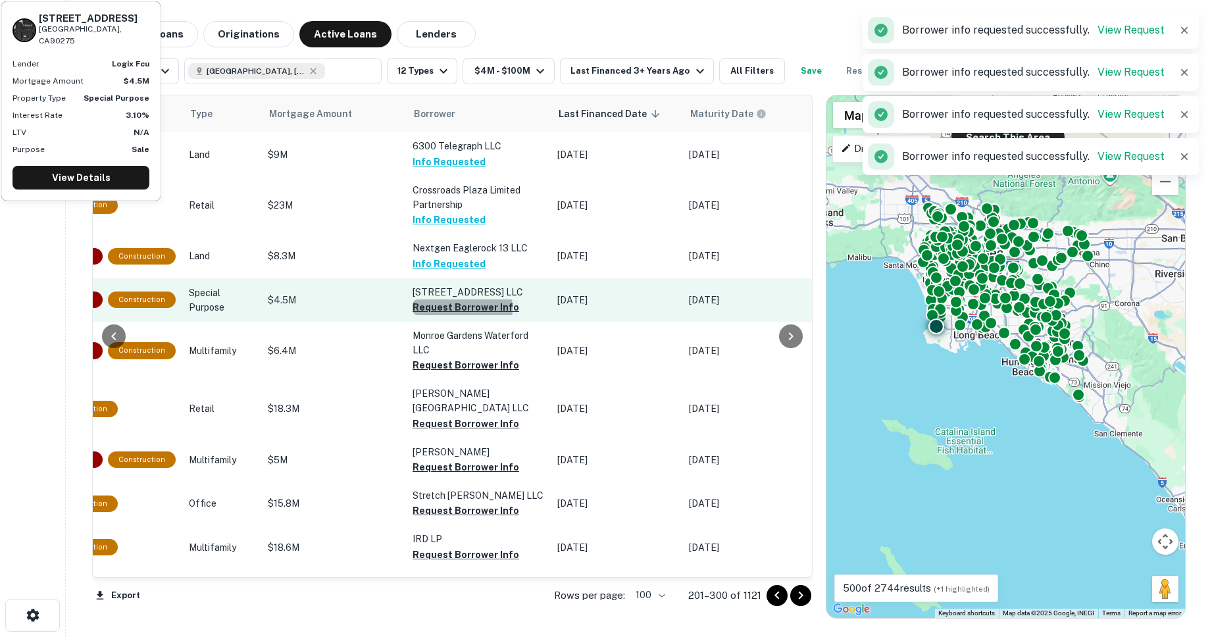
click at [455, 299] on button "Request Borrower Info" at bounding box center [466, 307] width 107 height 16
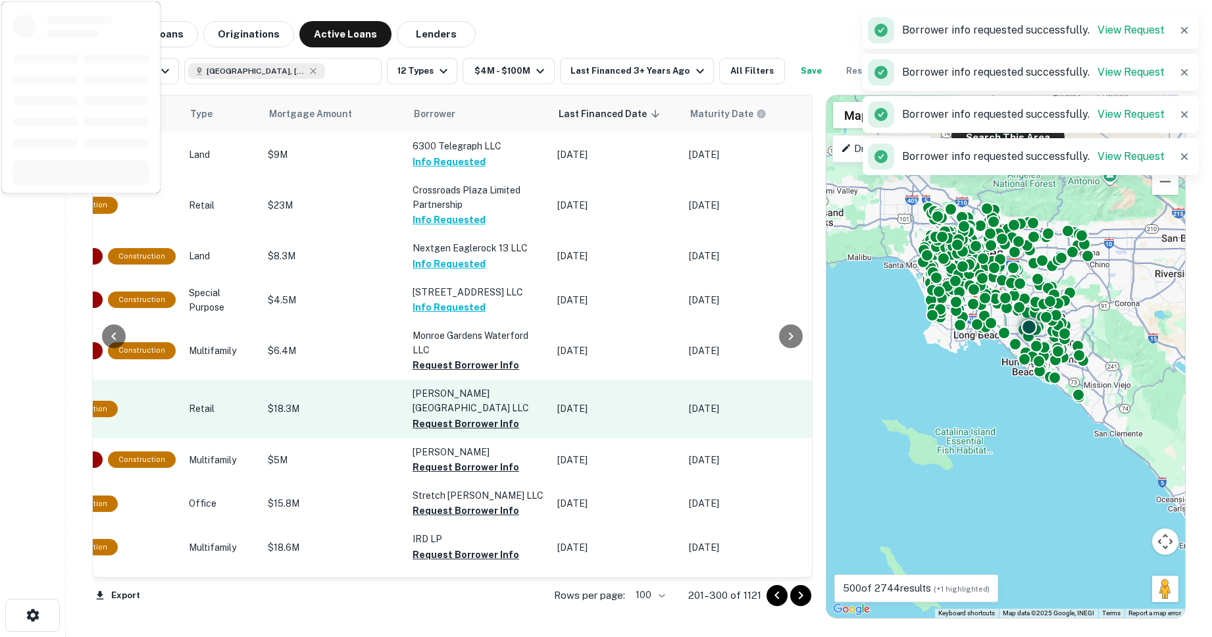
click at [444, 357] on button "Request Borrower Info" at bounding box center [466, 365] width 107 height 16
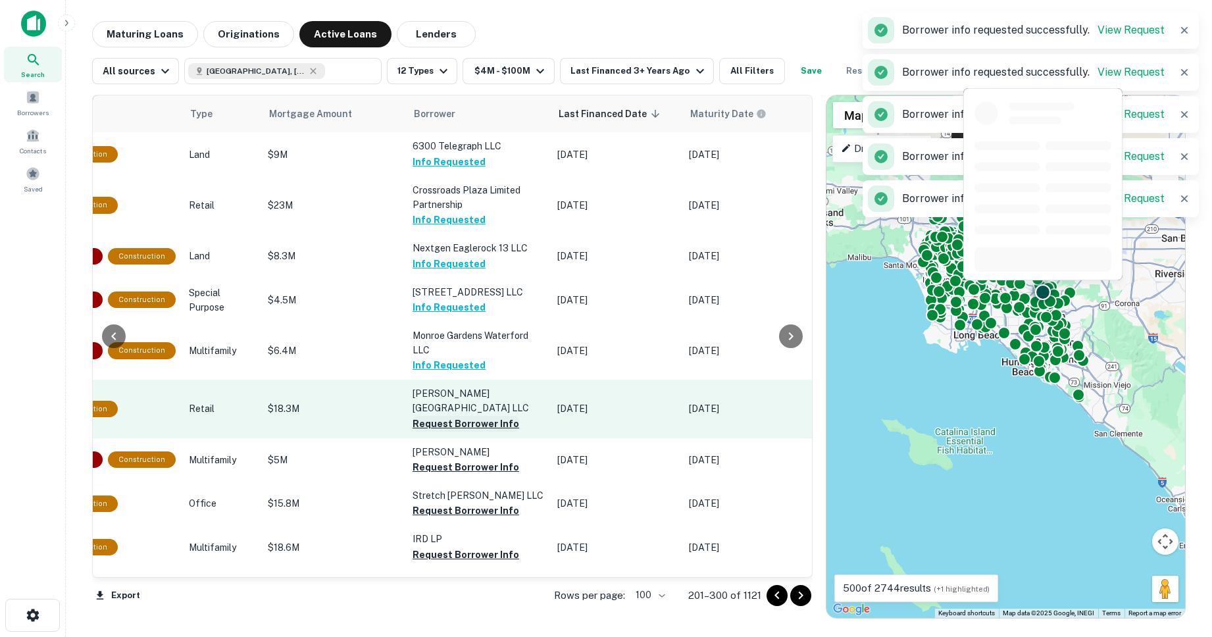
click at [434, 416] on button "Request Borrower Info" at bounding box center [466, 424] width 107 height 16
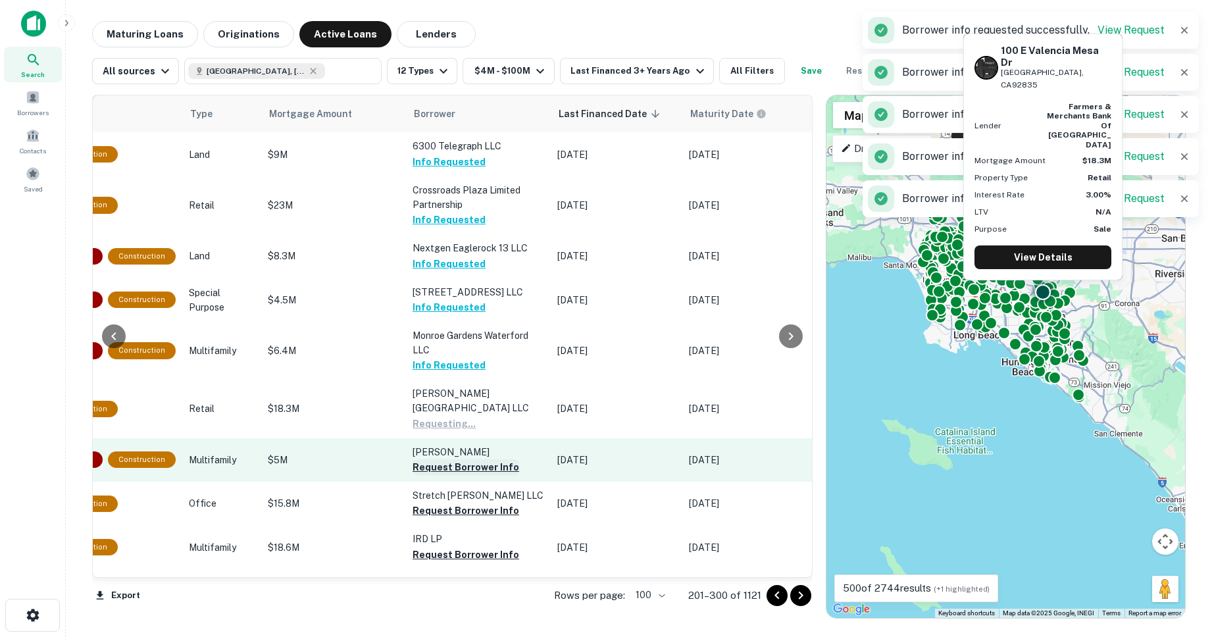
click at [440, 459] on button "Request Borrower Info" at bounding box center [466, 467] width 107 height 16
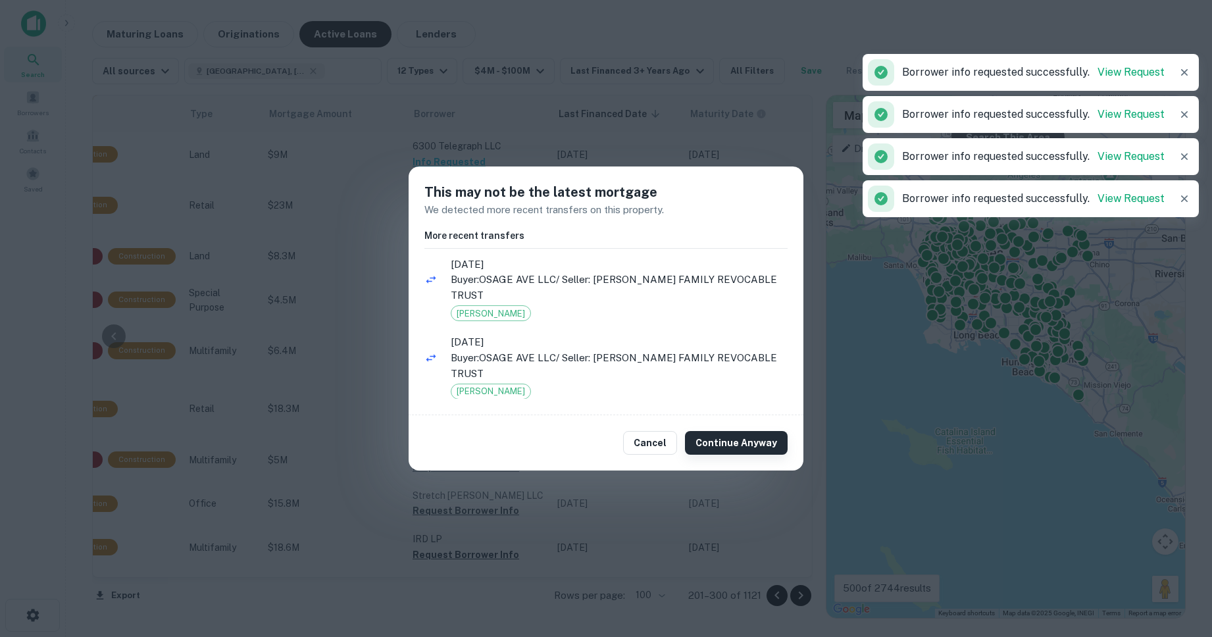
click at [731, 436] on button "Continue Anyway" at bounding box center [736, 443] width 103 height 24
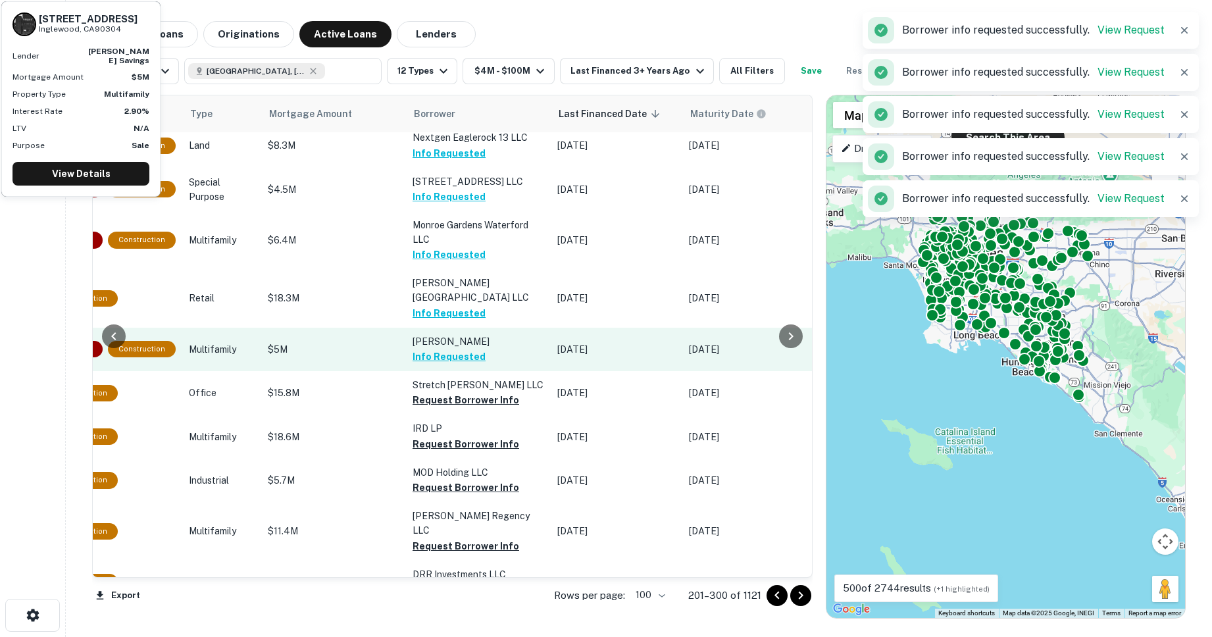
scroll to position [3762, 482]
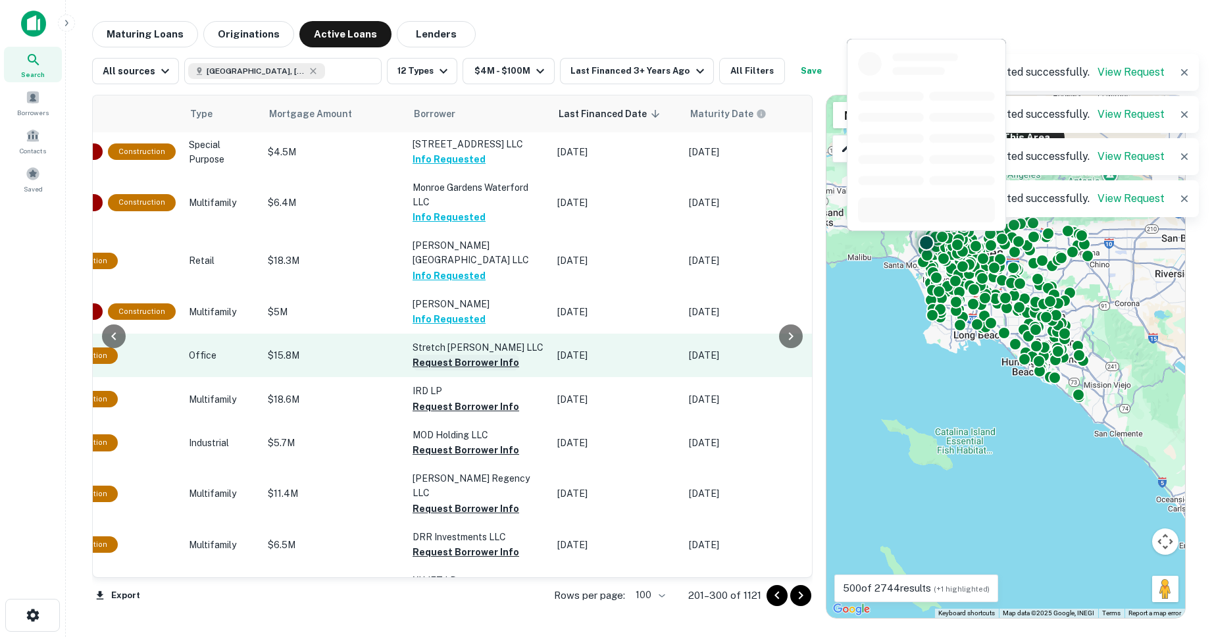
click at [434, 355] on button "Request Borrower Info" at bounding box center [466, 363] width 107 height 16
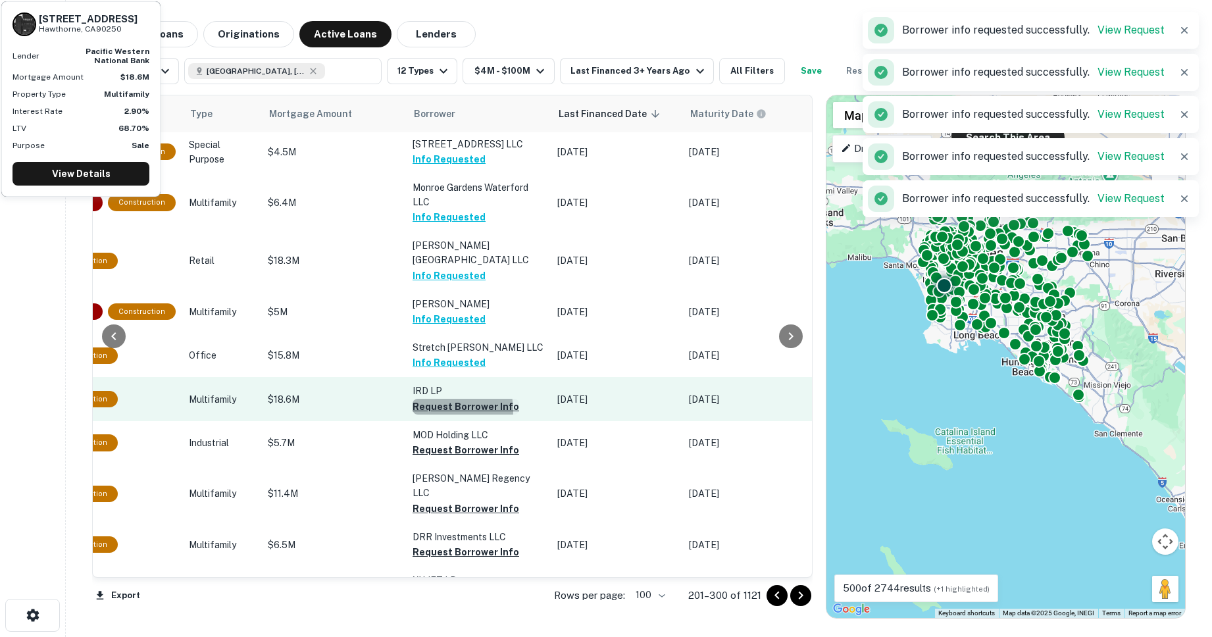
click at [434, 399] on button "Request Borrower Info" at bounding box center [466, 407] width 107 height 16
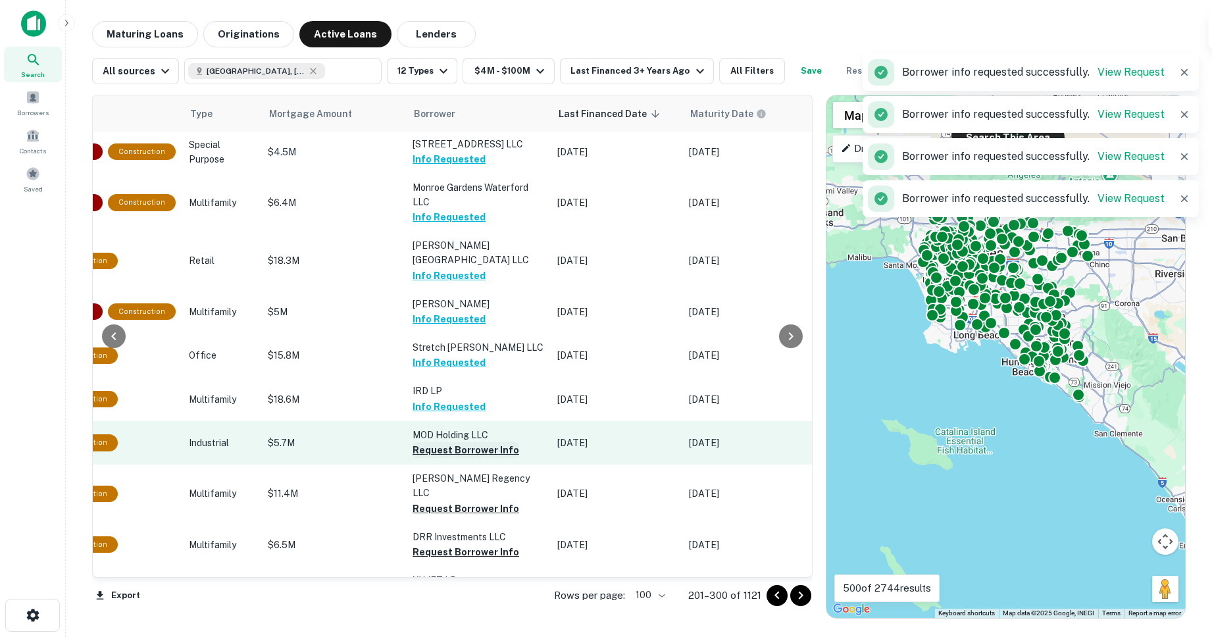
click at [432, 442] on button "Request Borrower Info" at bounding box center [466, 450] width 107 height 16
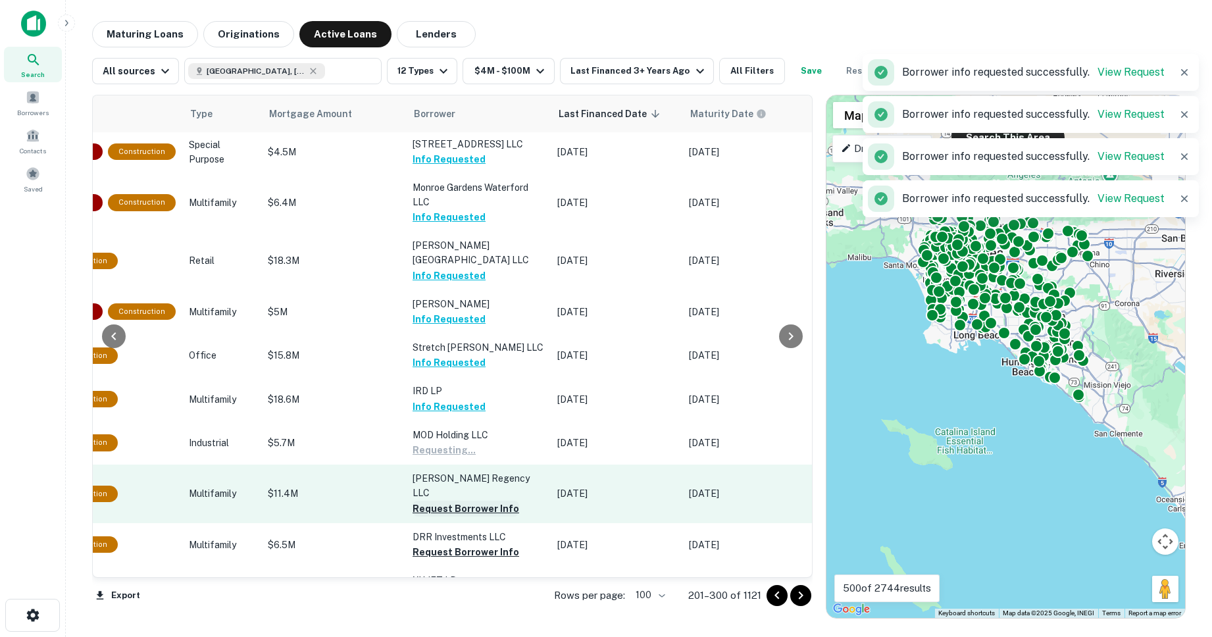
click at [432, 501] on button "Request Borrower Info" at bounding box center [466, 509] width 107 height 16
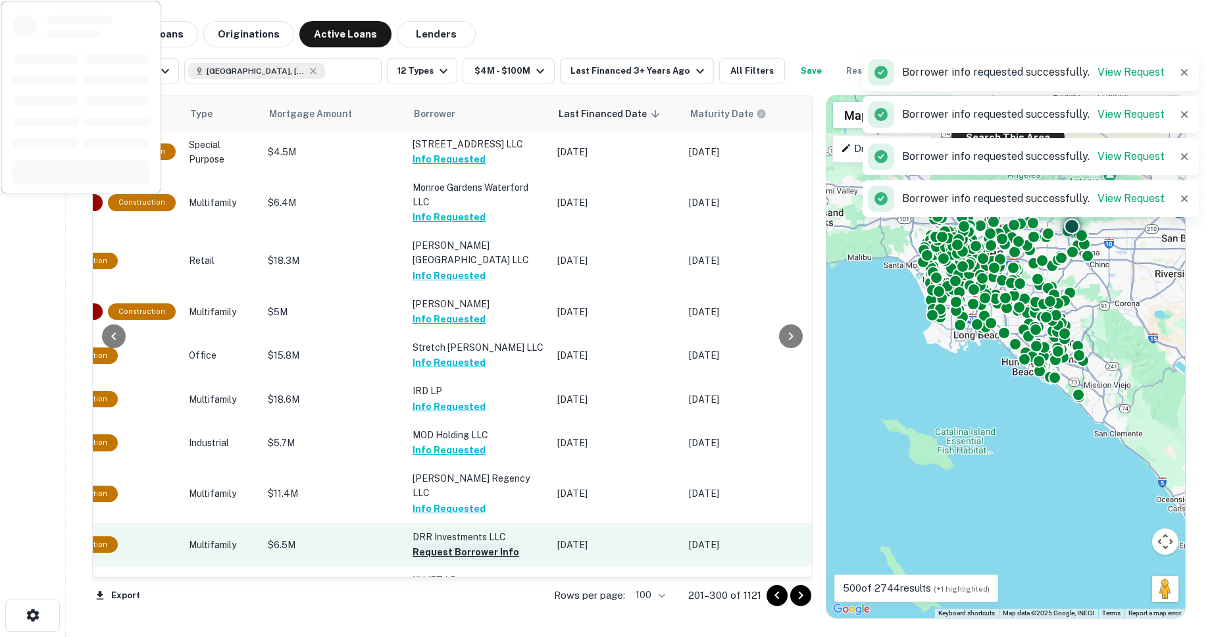
click at [435, 544] on button "Request Borrower Info" at bounding box center [466, 552] width 107 height 16
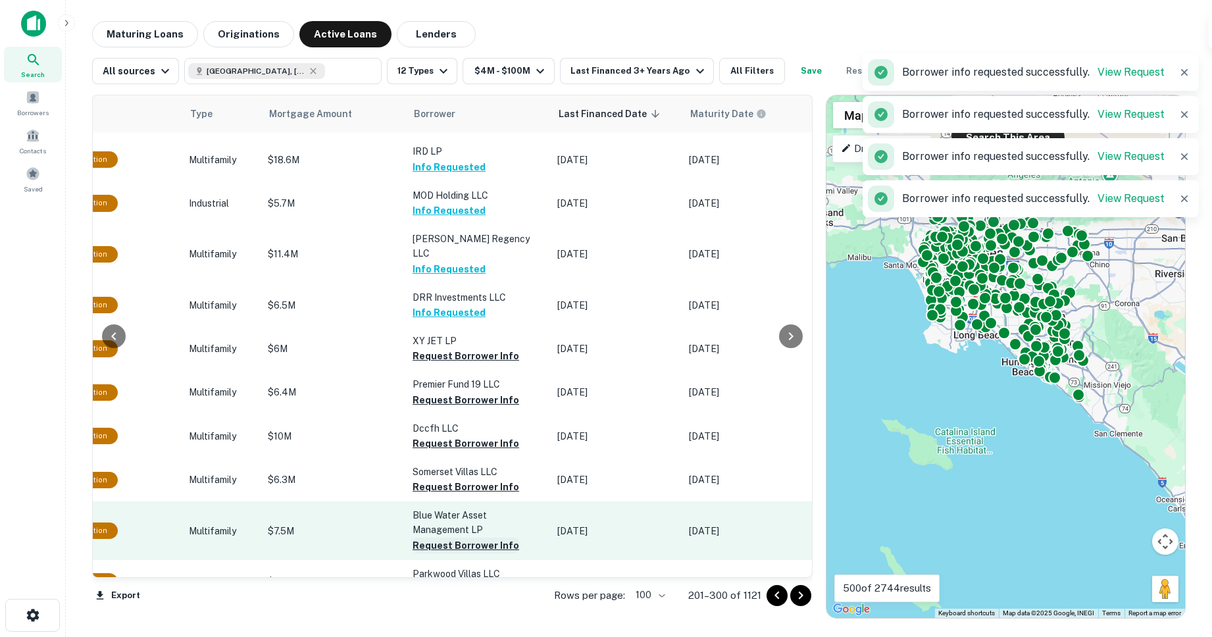
scroll to position [4035, 482]
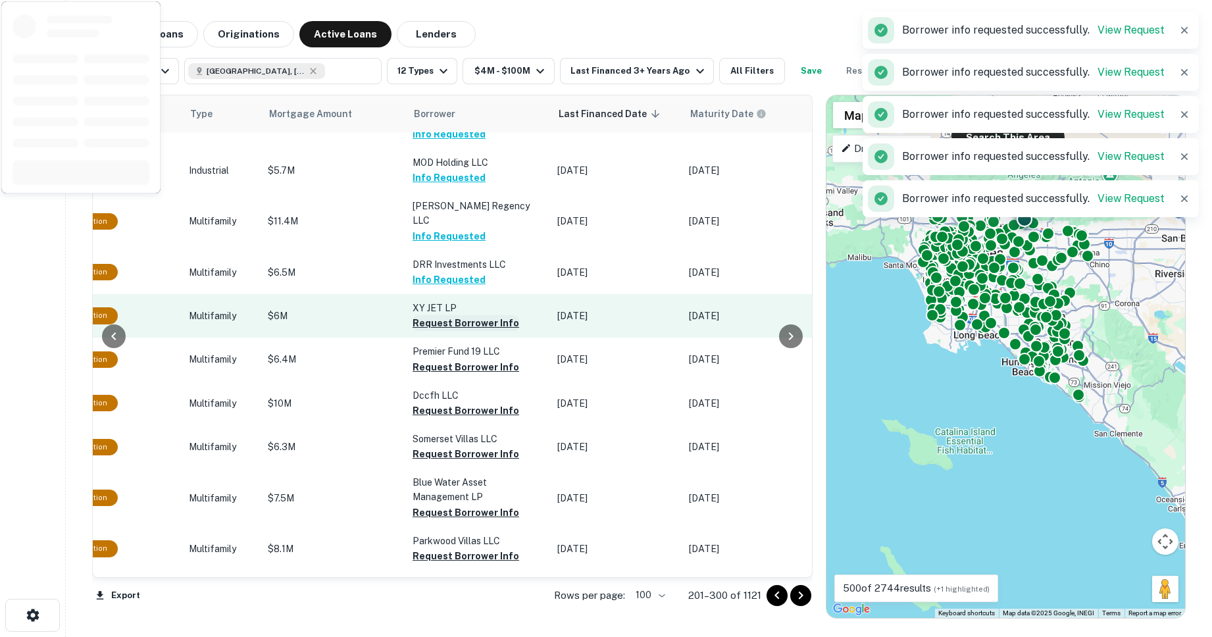
click at [432, 315] on button "Request Borrower Info" at bounding box center [466, 323] width 107 height 16
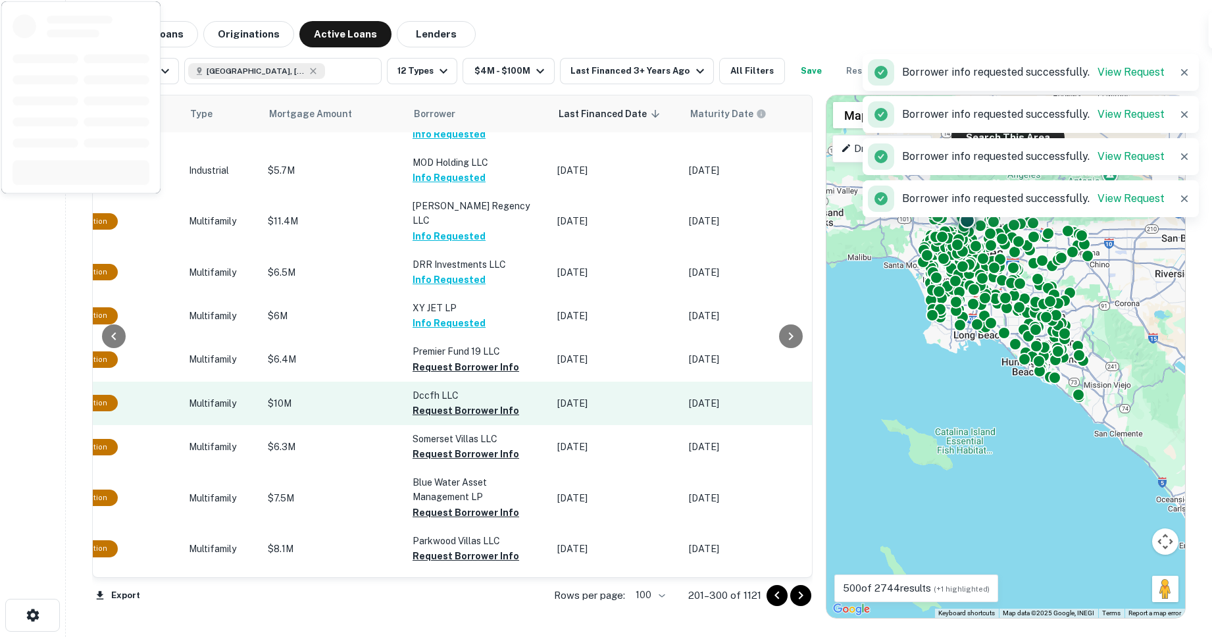
click at [438, 359] on button "Request Borrower Info" at bounding box center [466, 367] width 107 height 16
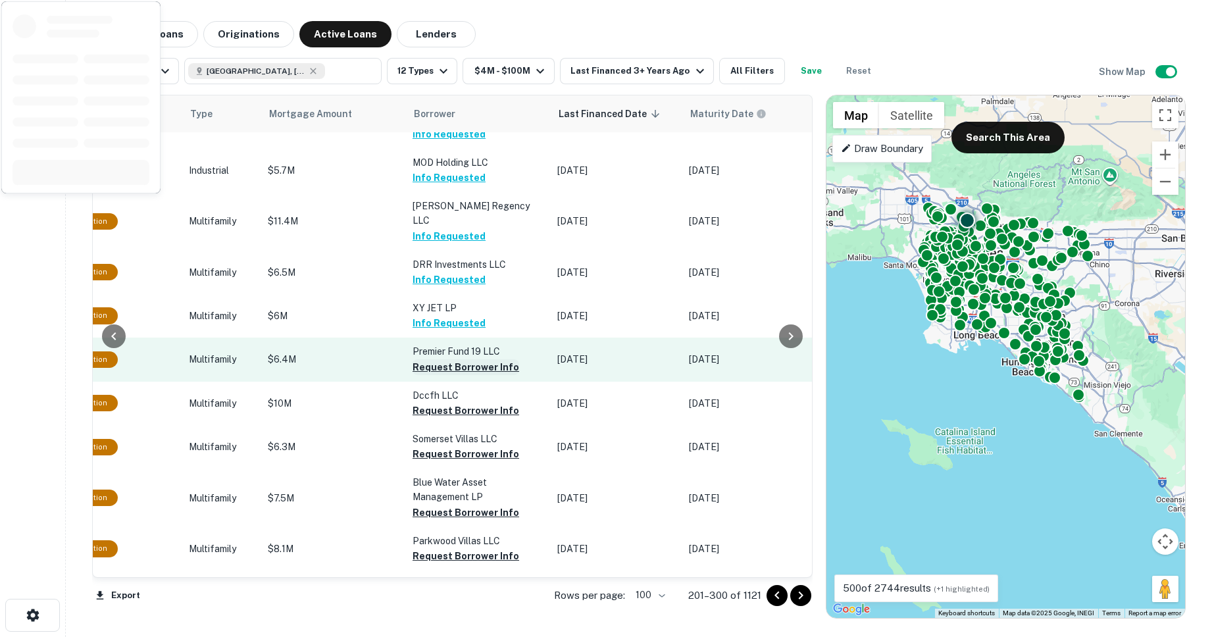
click at [455, 359] on button "Request Borrower Info" at bounding box center [466, 367] width 107 height 16
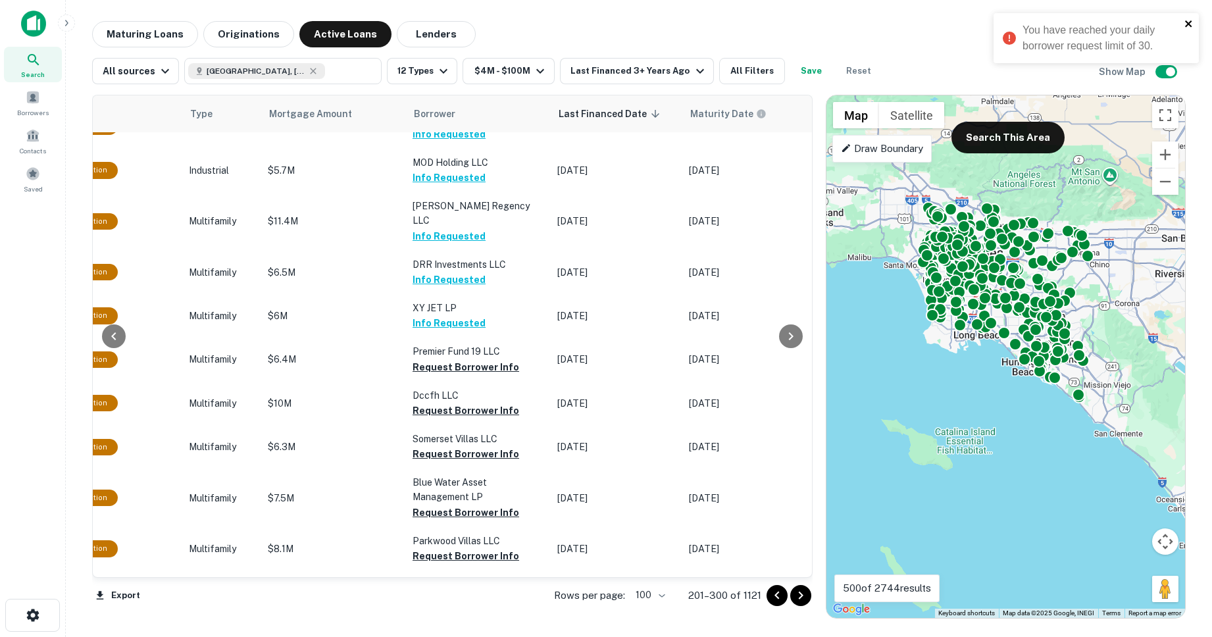
click at [962, 25] on icon "close" at bounding box center [1189, 23] width 9 height 11
